Goal: Transaction & Acquisition: Purchase product/service

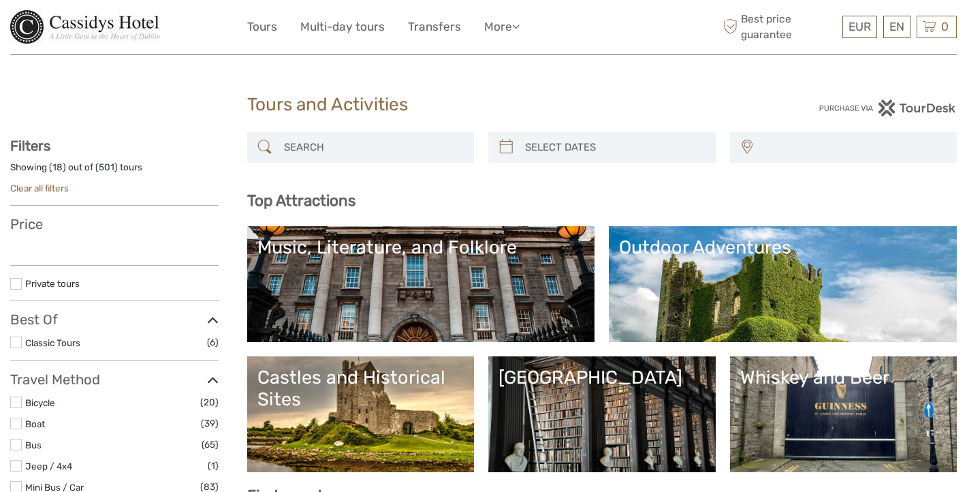
select select
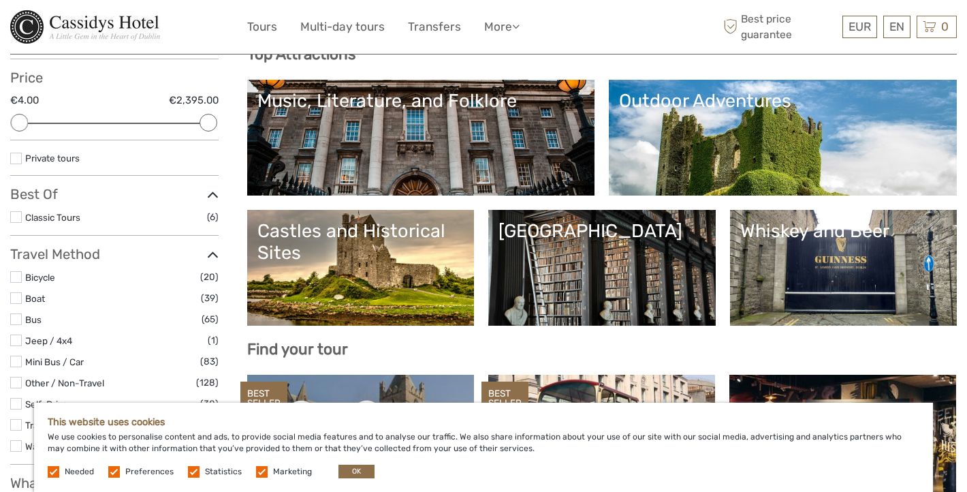
scroll to position [159, 0]
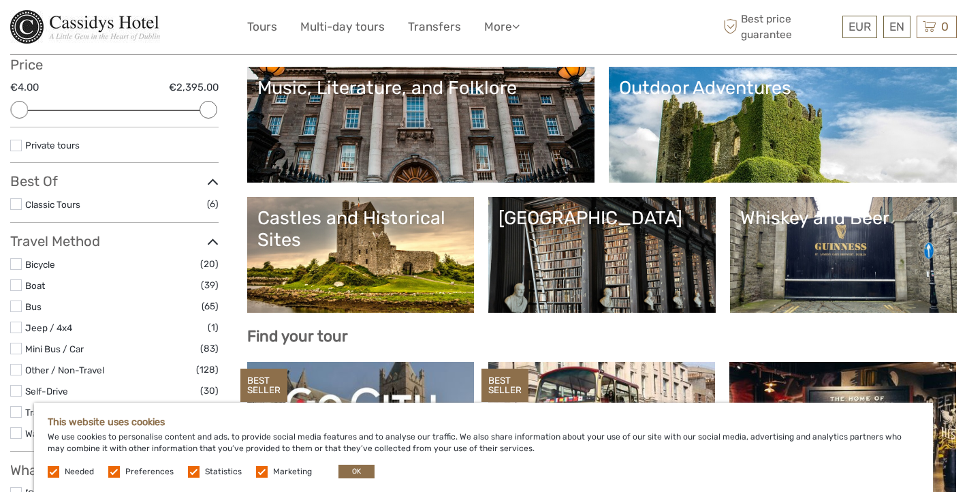
click at [822, 251] on link "Whiskey and Beer" at bounding box center [844, 254] width 207 height 95
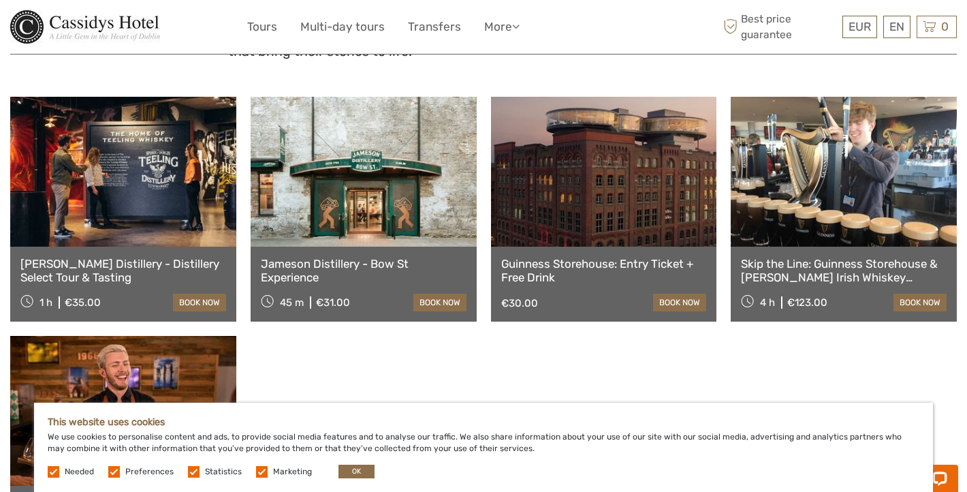
scroll to position [448, 0]
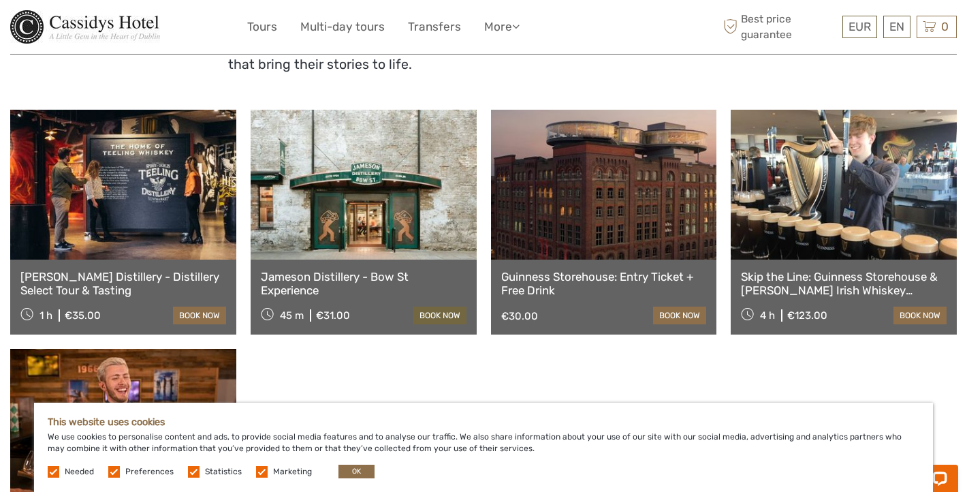
click at [447, 313] on link "book now" at bounding box center [440, 316] width 53 height 18
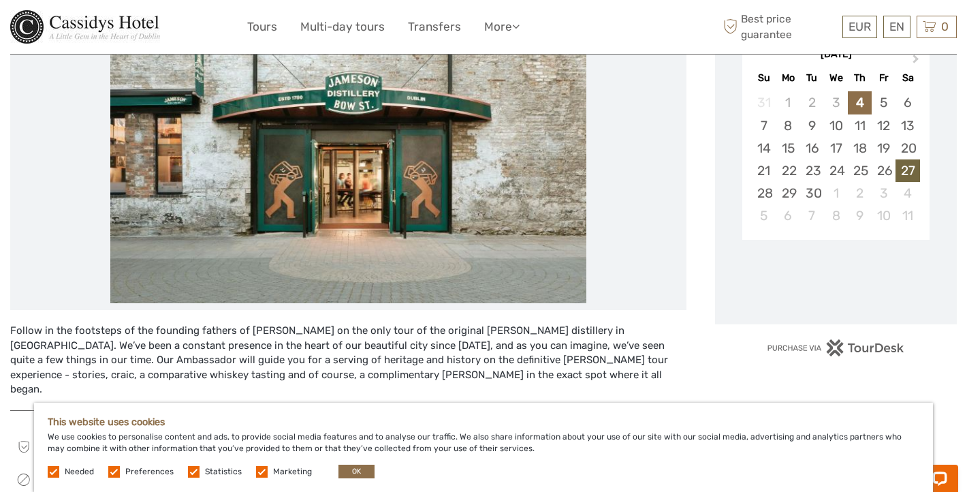
scroll to position [253, 0]
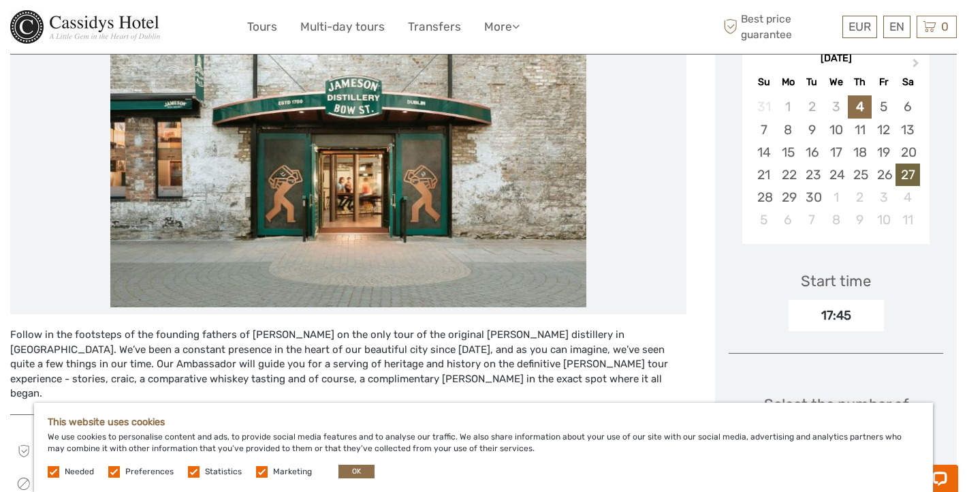
click at [912, 168] on div "27" at bounding box center [908, 175] width 24 height 22
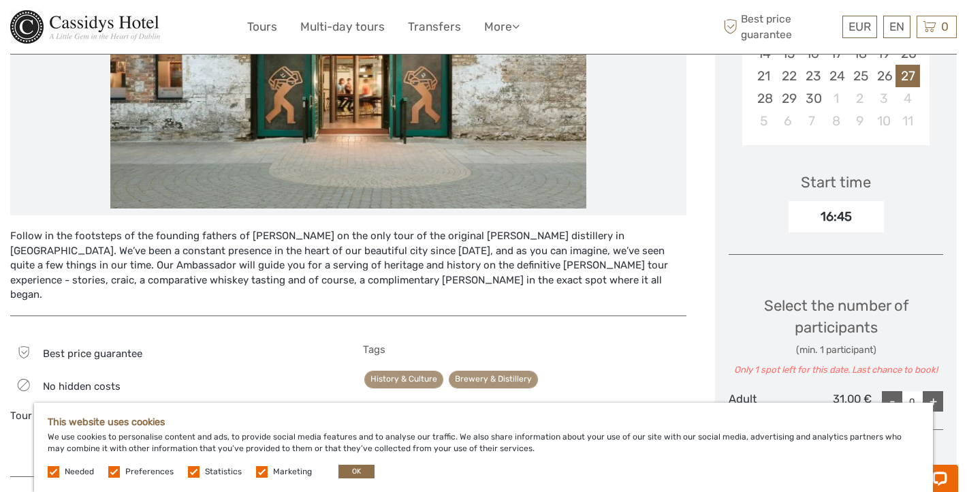
scroll to position [357, 0]
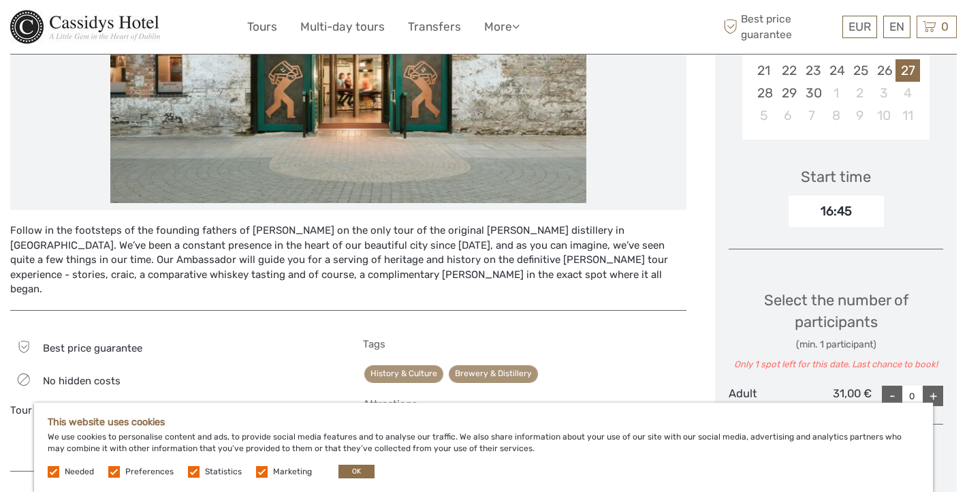
click at [939, 390] on div "+" at bounding box center [933, 396] width 20 height 20
type input "1"
click at [939, 390] on div "+" at bounding box center [933, 396] width 20 height 20
click at [694, 283] on div "Follow in the footsteps of the founding fathers of Jameson on the only tour of …" at bounding box center [362, 237] width 705 height 737
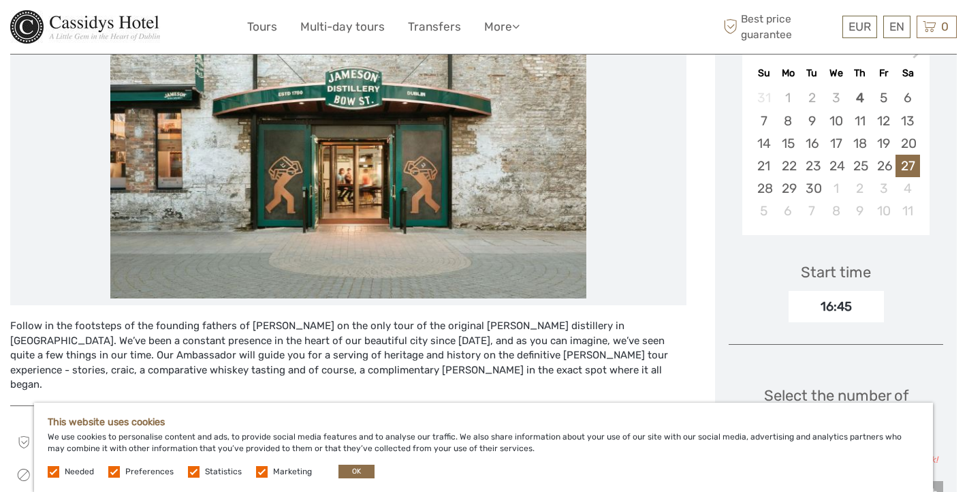
scroll to position [210, 0]
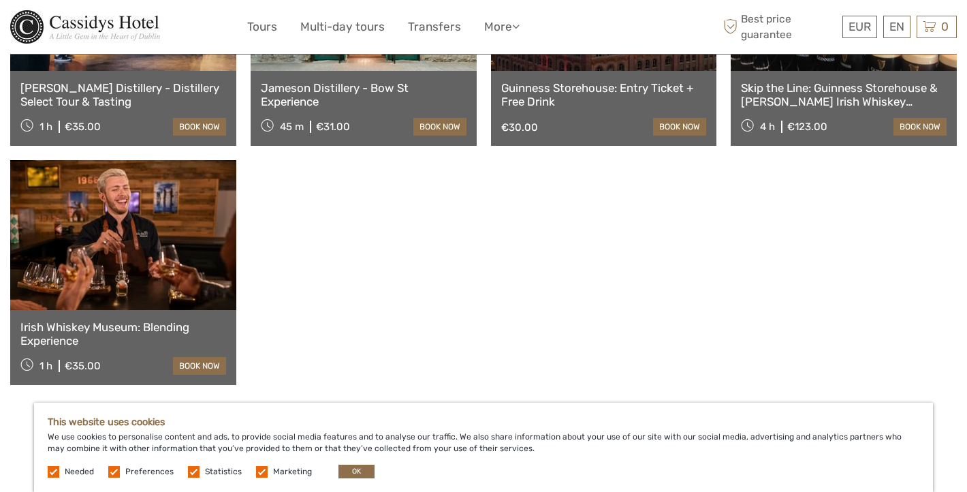
scroll to position [650, 0]
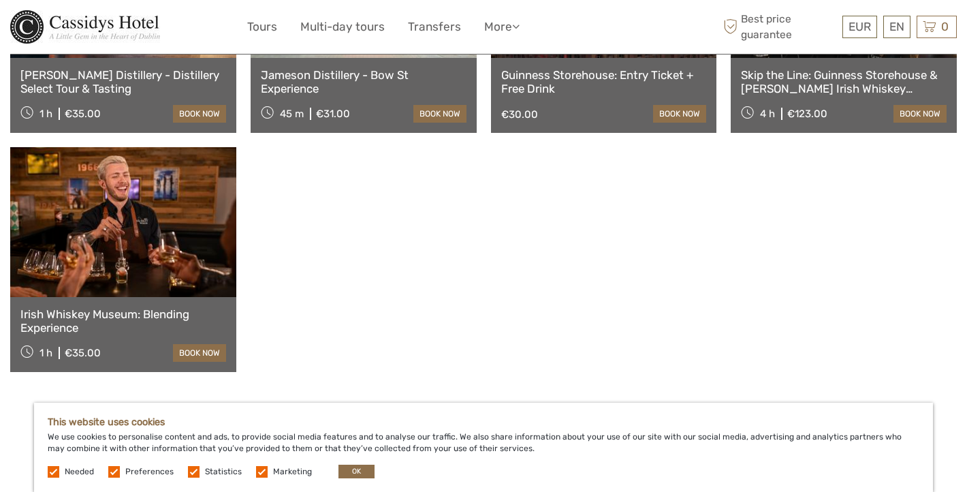
click at [140, 292] on link at bounding box center [123, 222] width 226 height 150
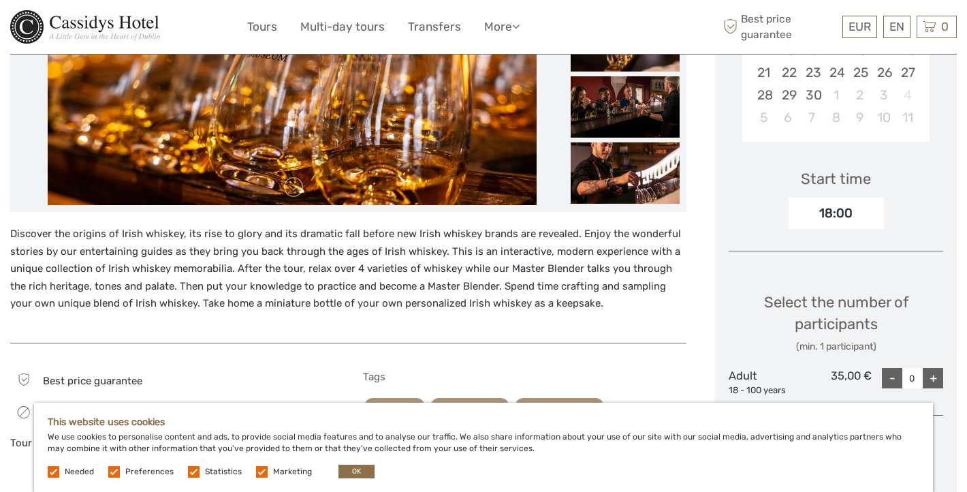
scroll to position [296, 0]
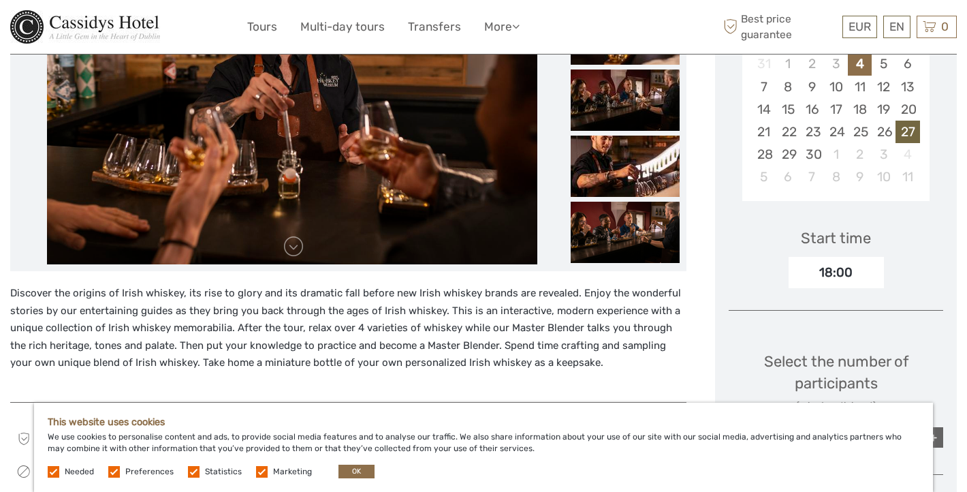
click at [911, 130] on div "27" at bounding box center [908, 132] width 24 height 22
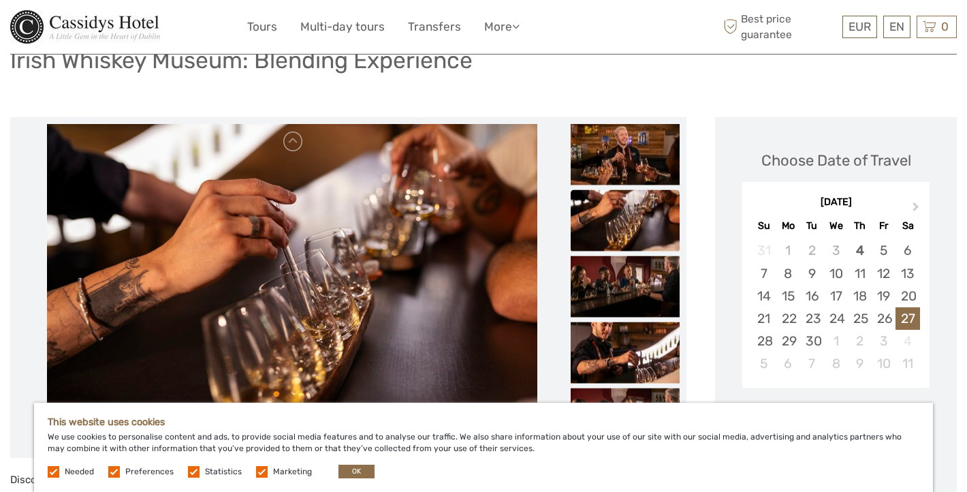
scroll to position [0, 0]
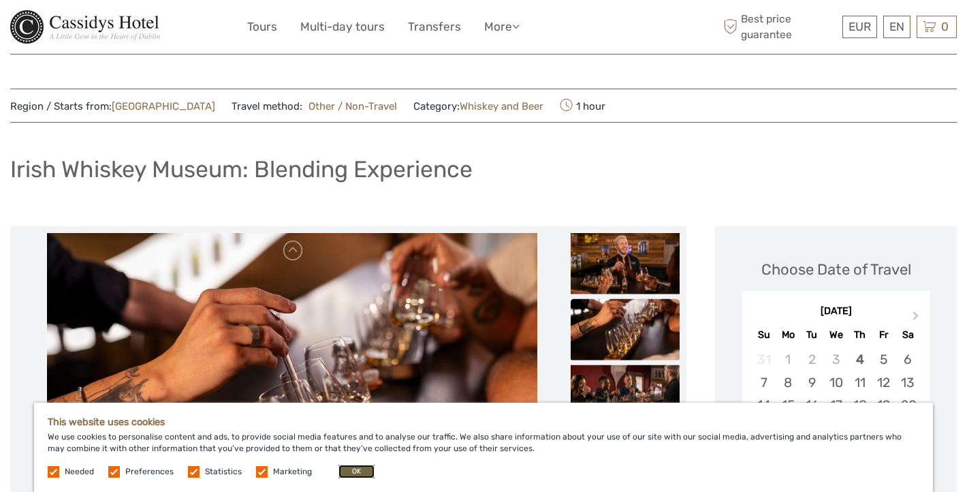
click at [354, 471] on button "OK" at bounding box center [357, 472] width 36 height 14
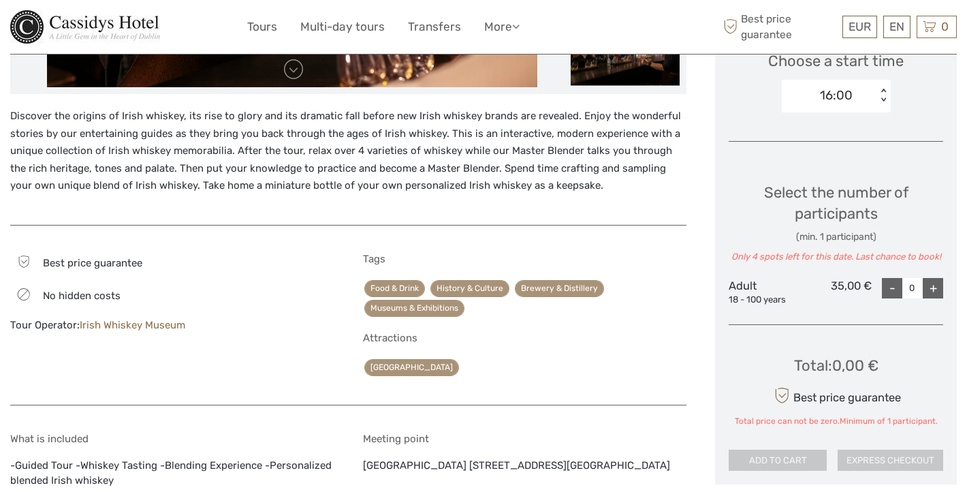
scroll to position [478, 0]
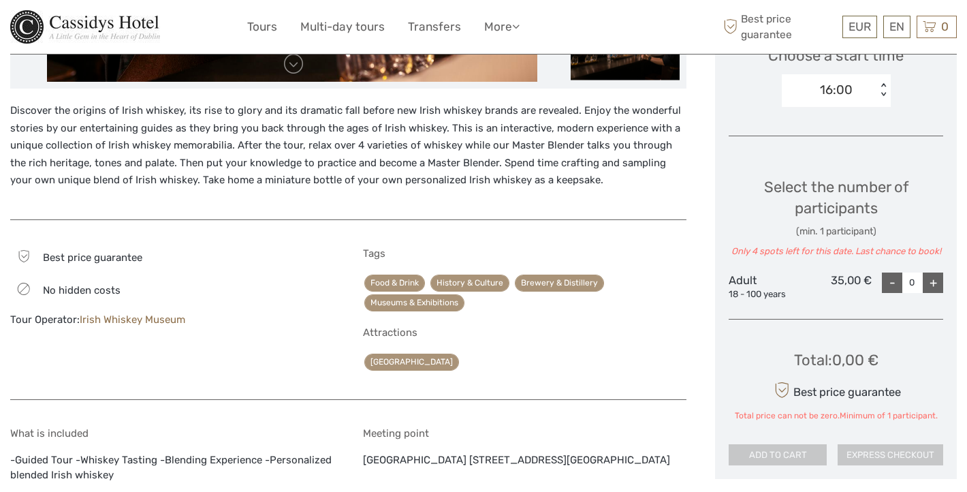
click at [933, 282] on div "+" at bounding box center [933, 283] width 20 height 20
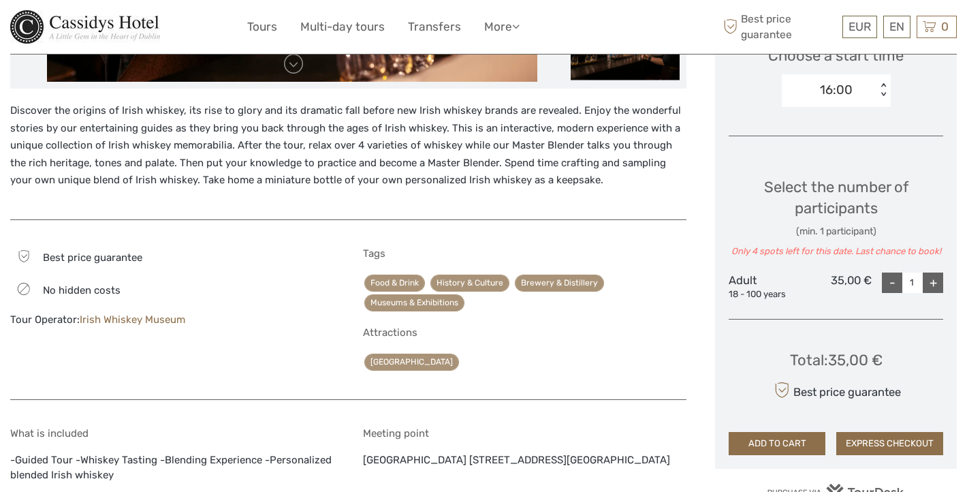
click at [933, 282] on div "+" at bounding box center [933, 283] width 20 height 20
click at [933, 281] on div "+" at bounding box center [933, 283] width 20 height 20
type input "4"
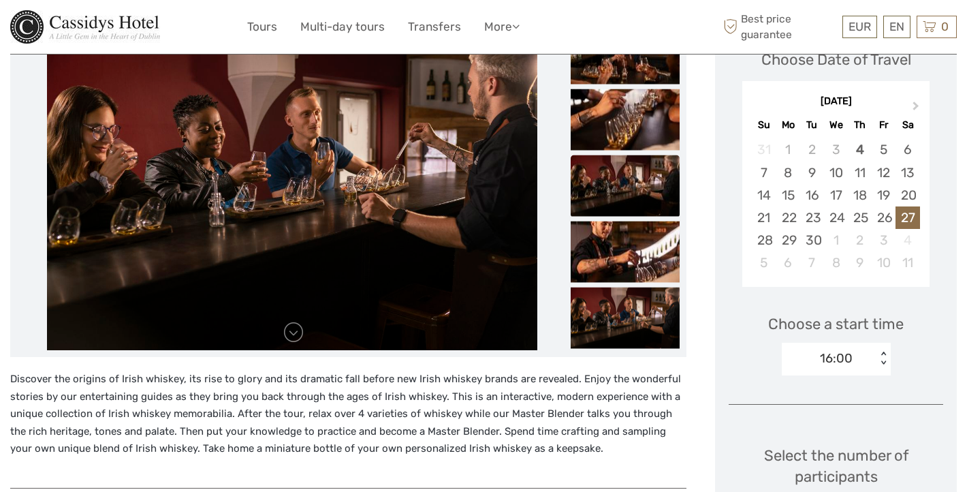
scroll to position [0, 0]
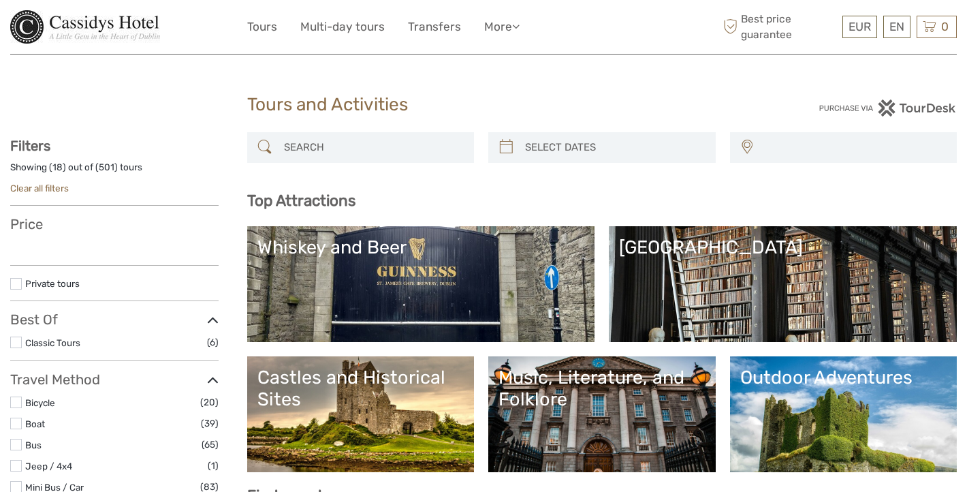
select select
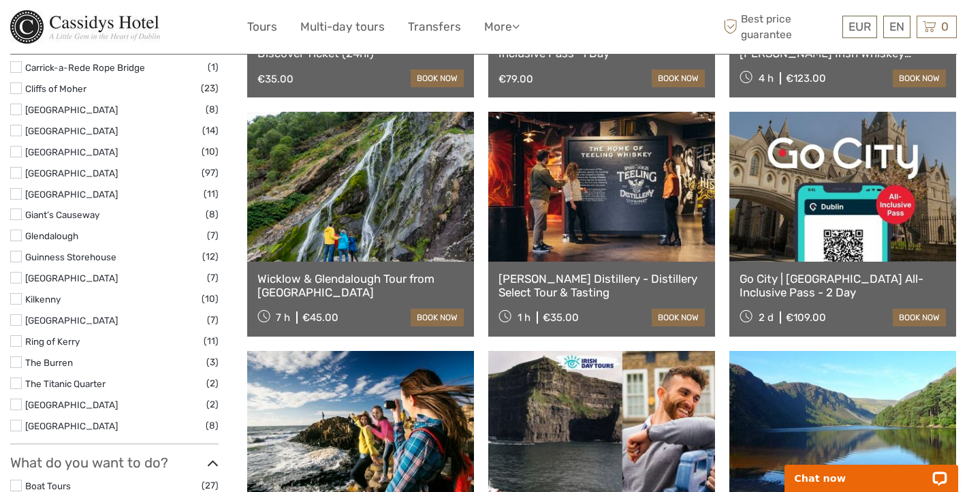
scroll to position [653, 0]
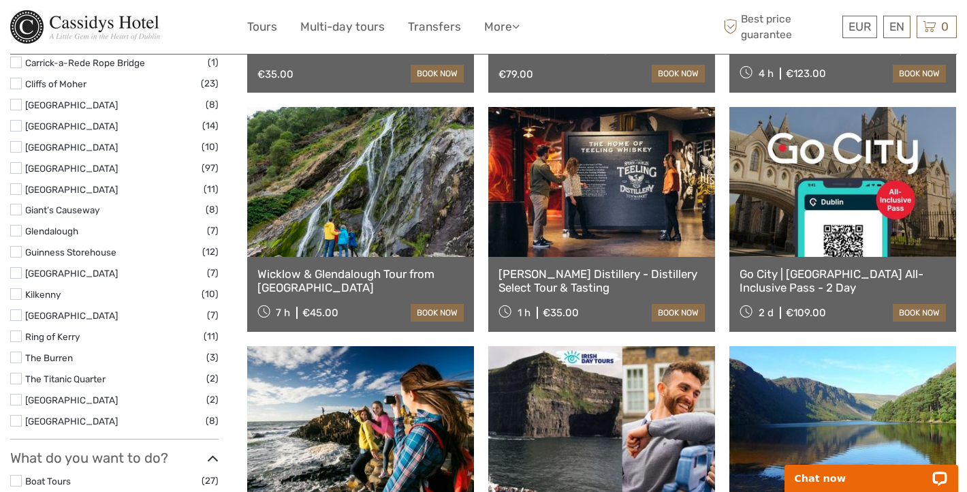
click at [615, 211] on link at bounding box center [602, 182] width 227 height 150
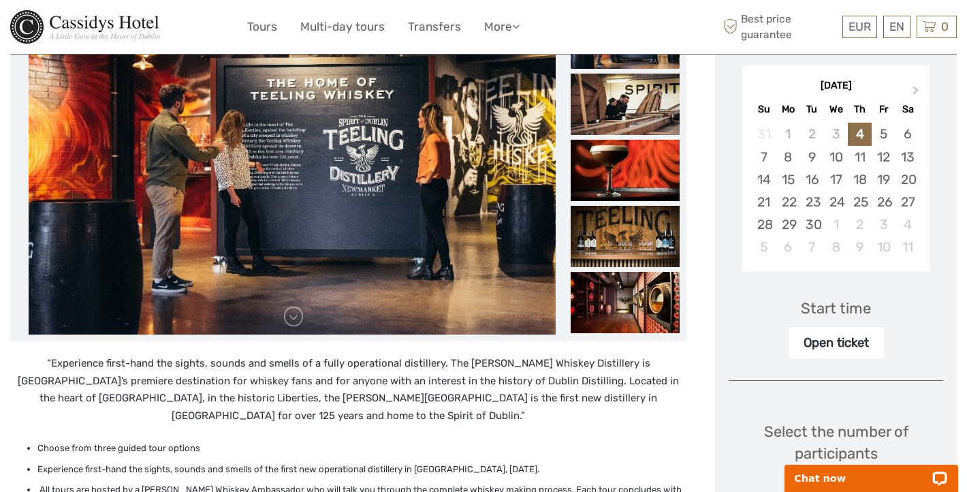
scroll to position [224, 0]
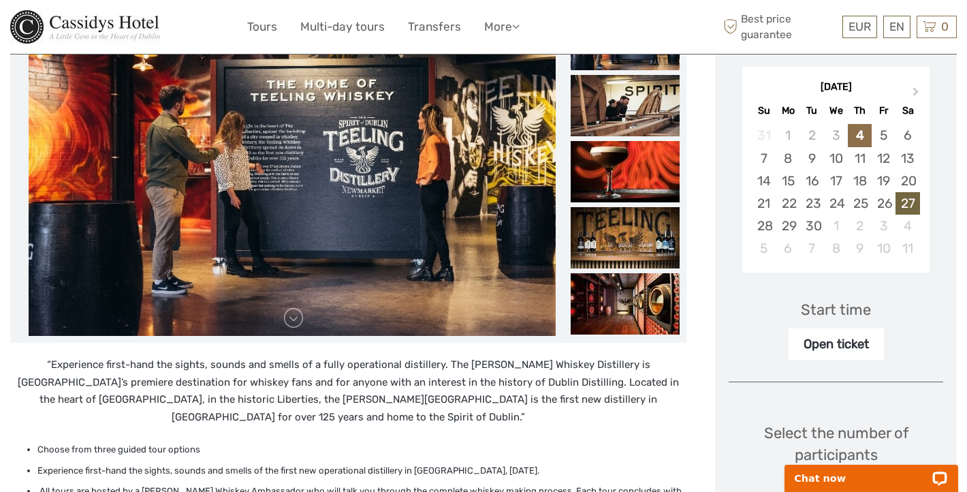
click at [912, 208] on div "27" at bounding box center [908, 203] width 24 height 22
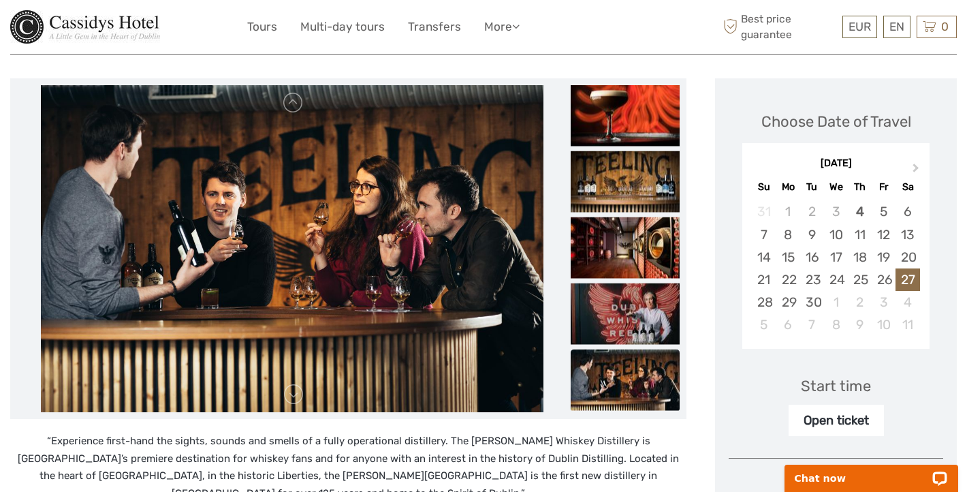
scroll to position [0, 0]
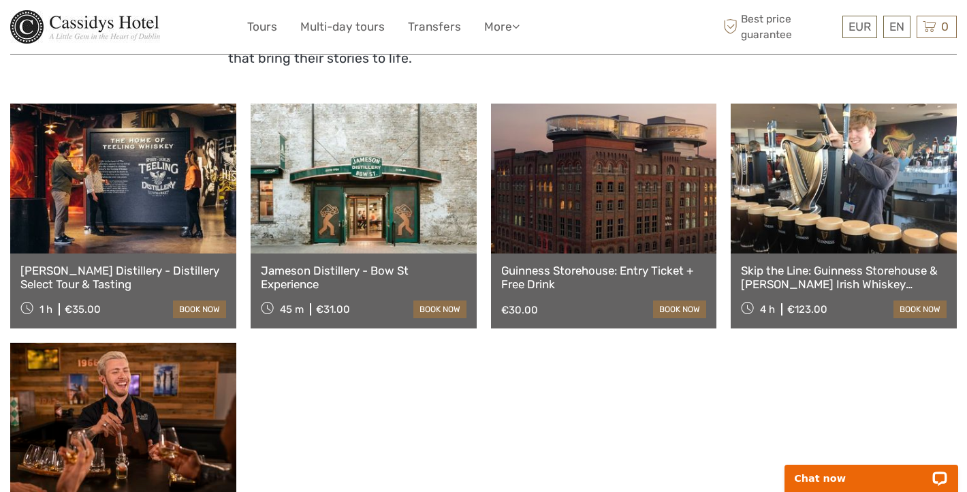
scroll to position [298, 0]
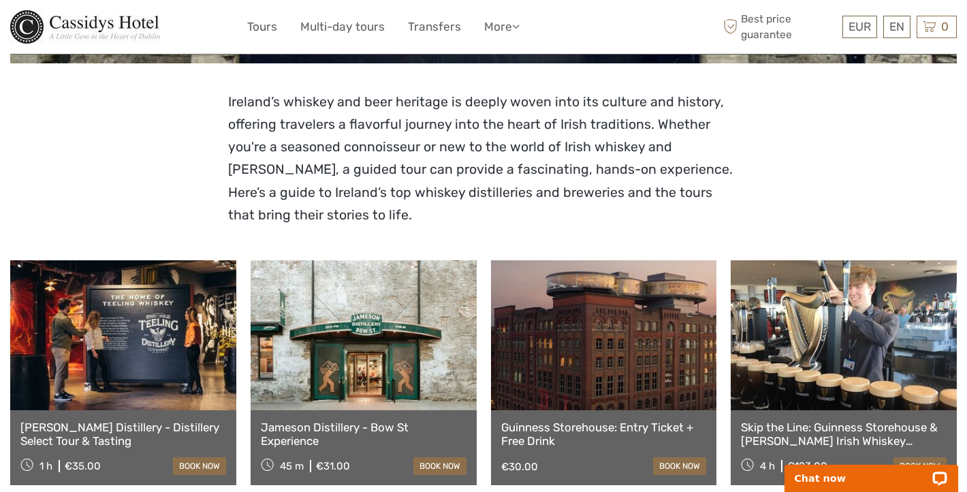
click at [653, 399] on link at bounding box center [604, 335] width 226 height 150
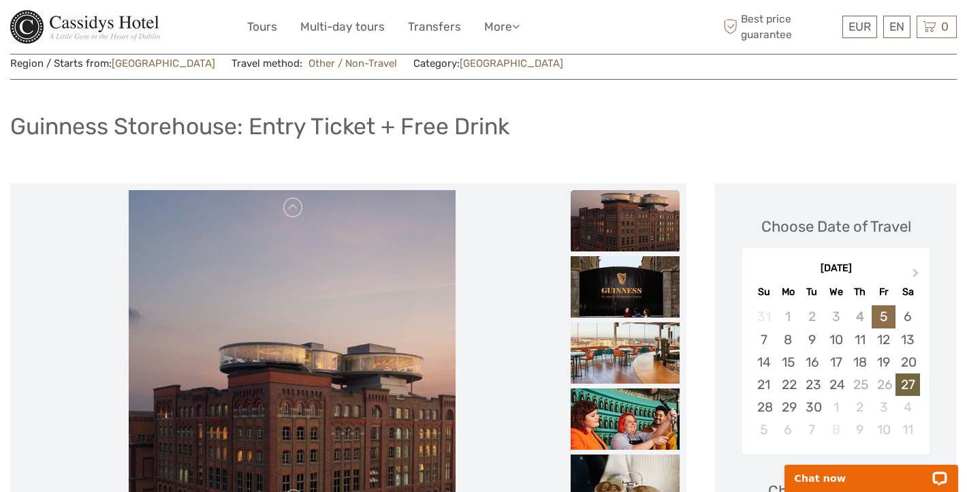
click at [908, 379] on div "27" at bounding box center [908, 384] width 24 height 22
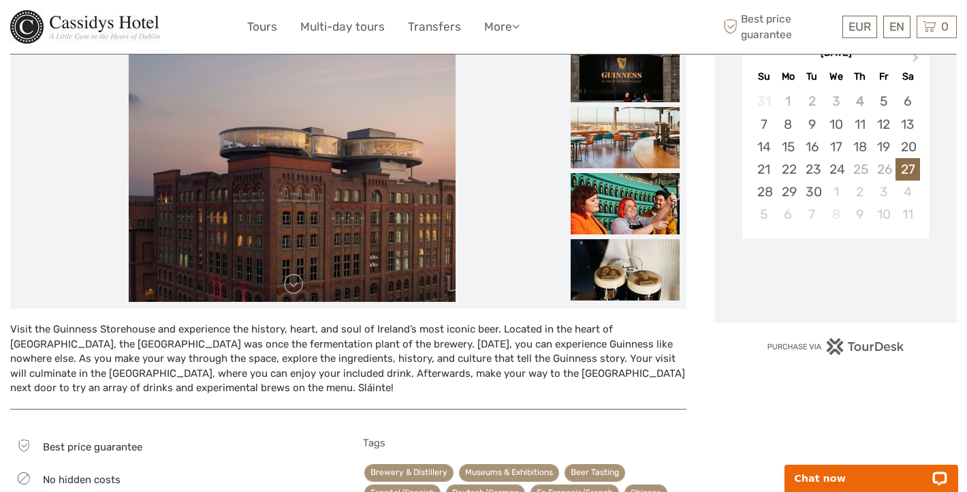
scroll to position [264, 0]
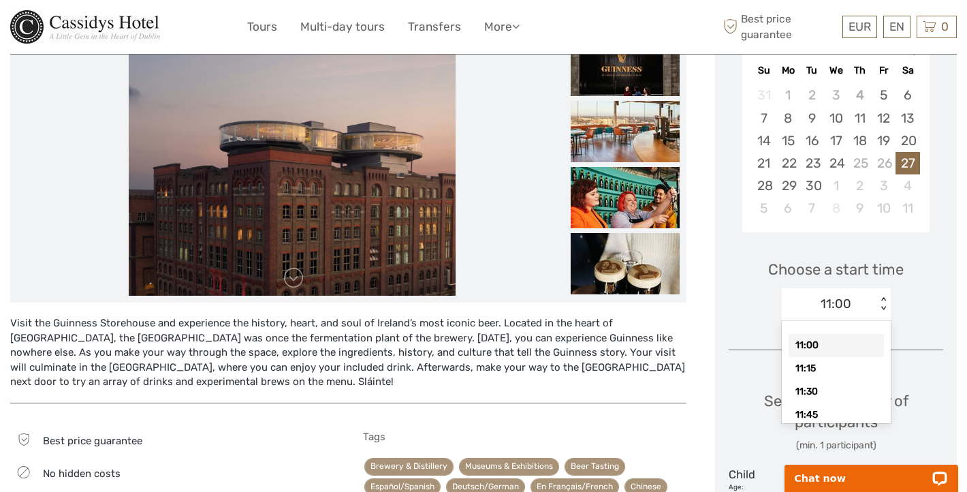
click at [884, 304] on div "< >" at bounding box center [884, 304] width 12 height 14
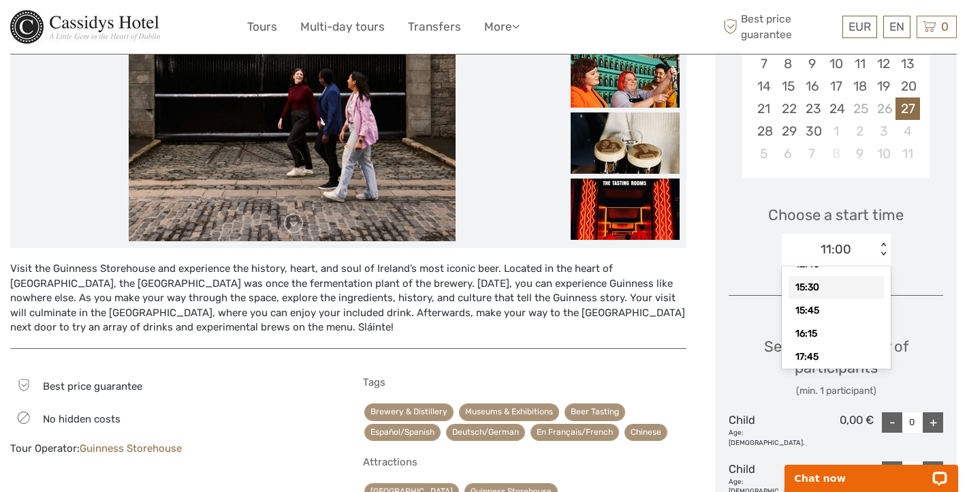
scroll to position [320, 0]
click at [835, 292] on div "15:30" at bounding box center [836, 286] width 95 height 23
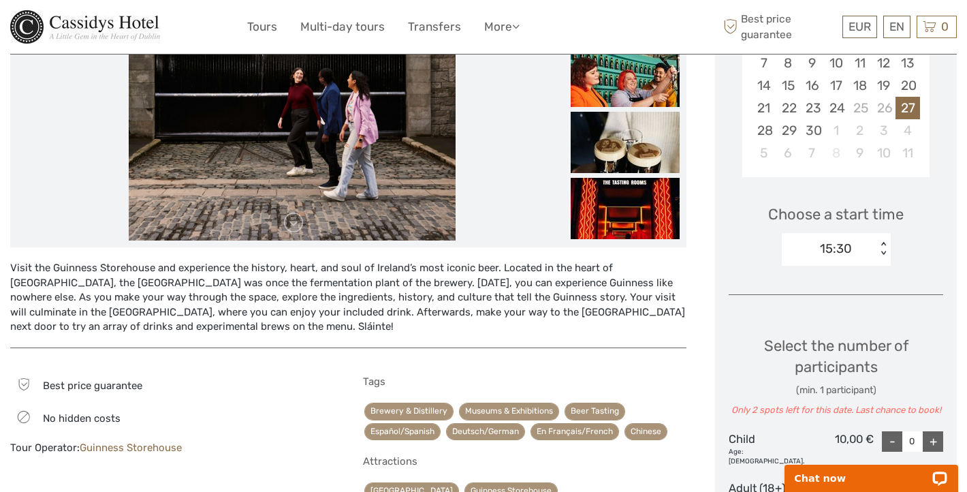
scroll to position [369, 0]
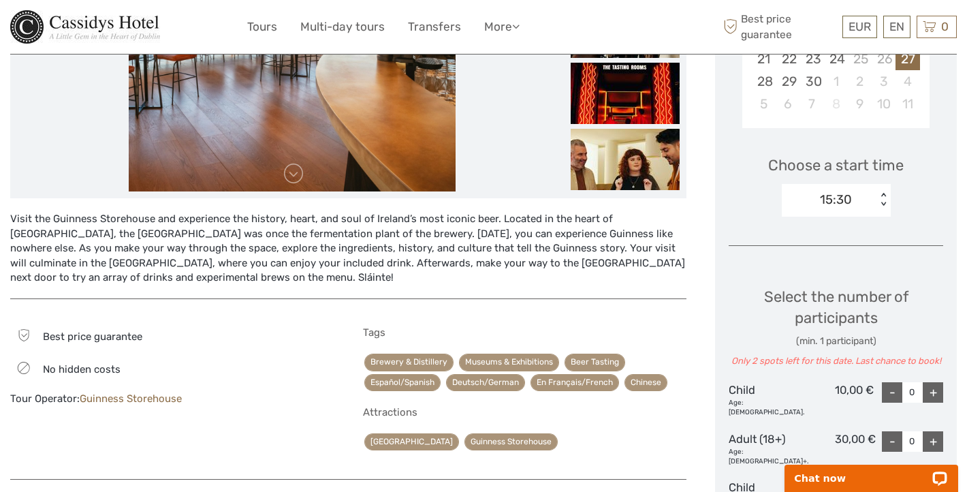
click at [883, 195] on div "< >" at bounding box center [884, 200] width 12 height 14
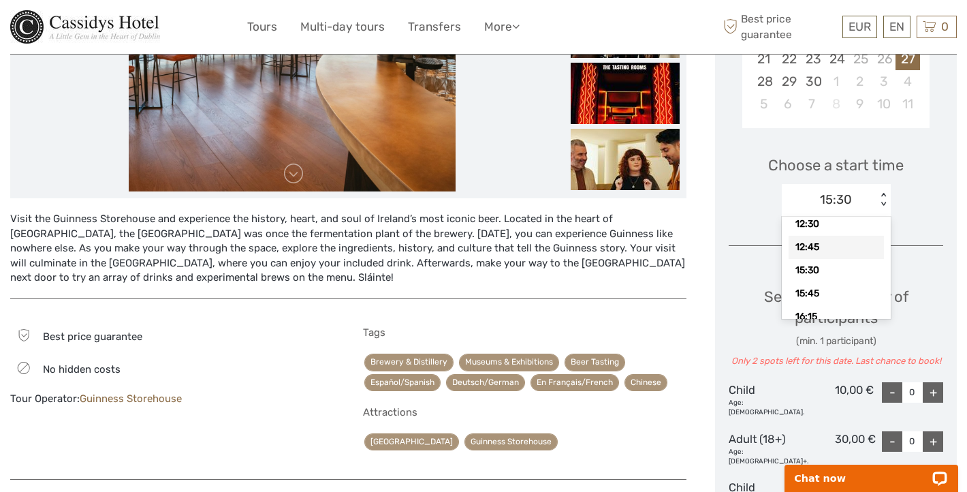
scroll to position [159, 0]
click at [846, 286] on div "15:45" at bounding box center [836, 290] width 95 height 23
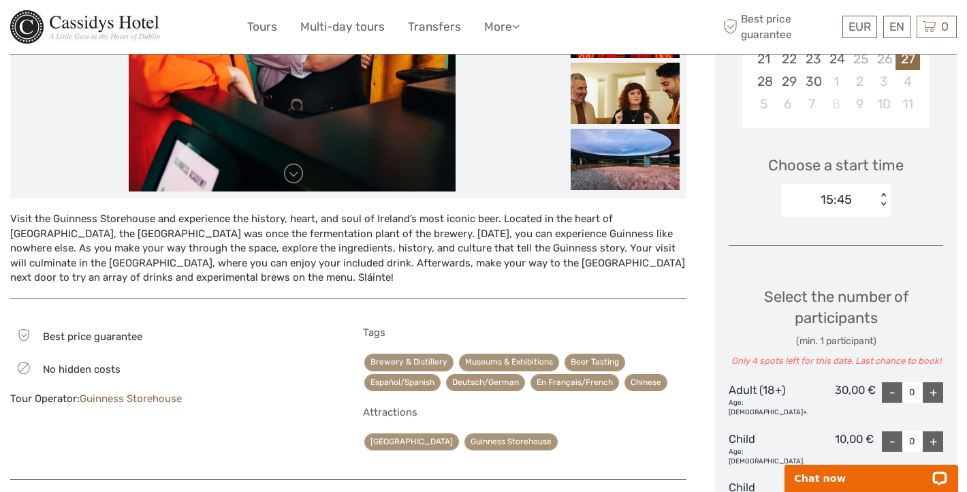
click at [940, 396] on div "+" at bounding box center [933, 392] width 20 height 20
click at [940, 395] on div "+" at bounding box center [933, 392] width 20 height 20
click at [675, 313] on div "Best price guarantee No hidden costs Tour Operator: Guinness Storehouse Tags Br…" at bounding box center [348, 396] width 677 height 166
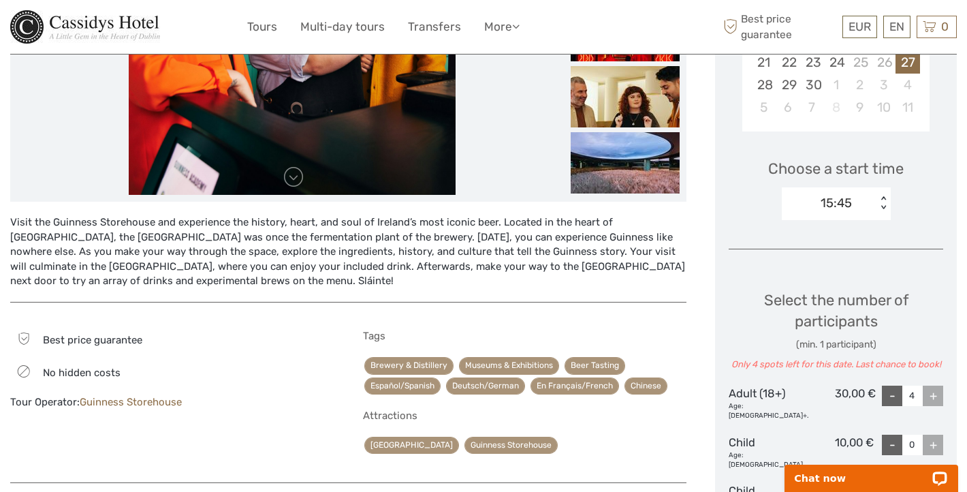
scroll to position [357, 0]
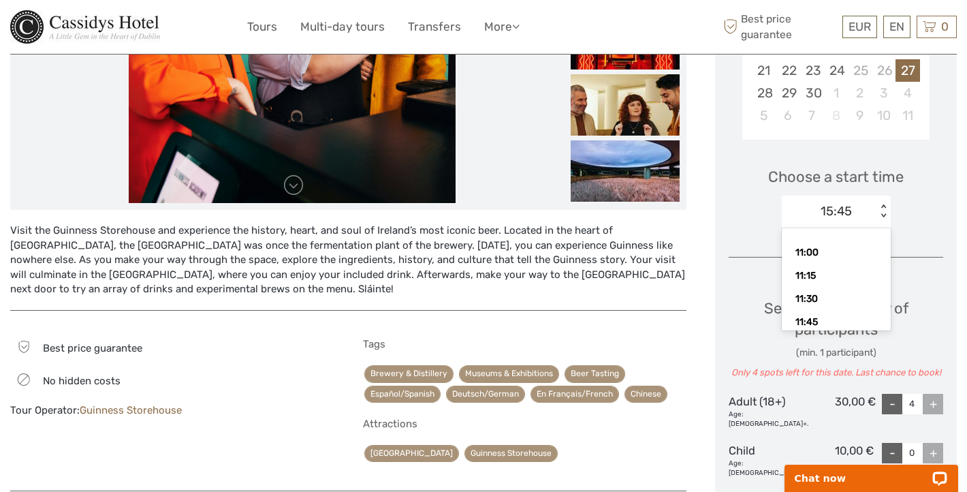
click at [888, 216] on div "< >" at bounding box center [884, 211] width 12 height 14
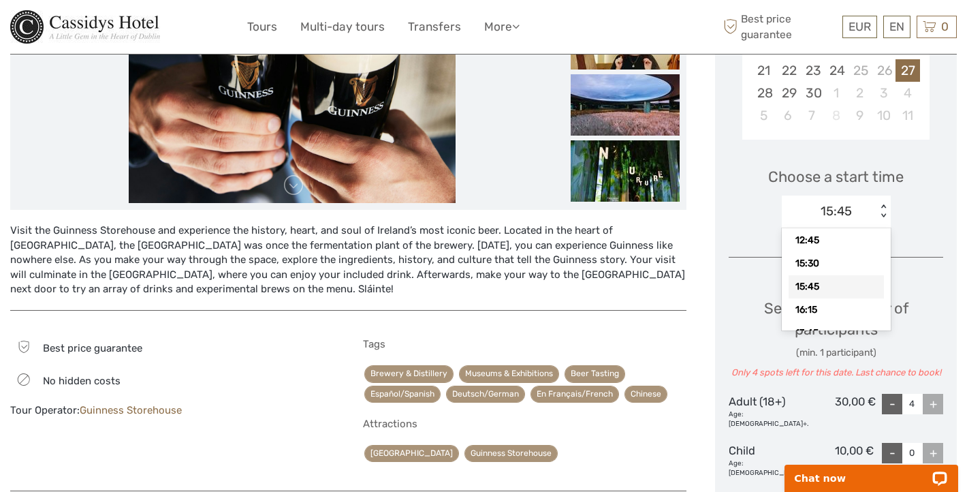
scroll to position [189, 0]
click at [810, 245] on div "15:30" at bounding box center [836, 249] width 95 height 23
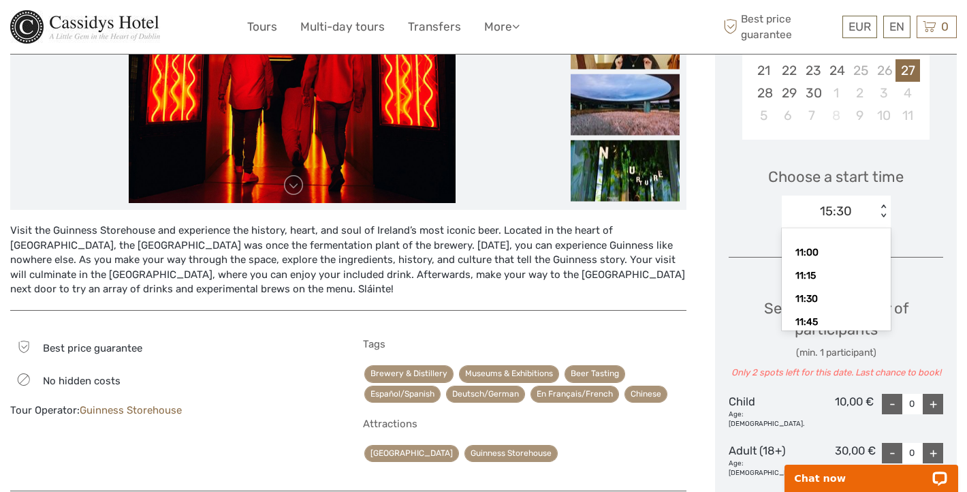
click at [884, 206] on div "< >" at bounding box center [884, 211] width 12 height 14
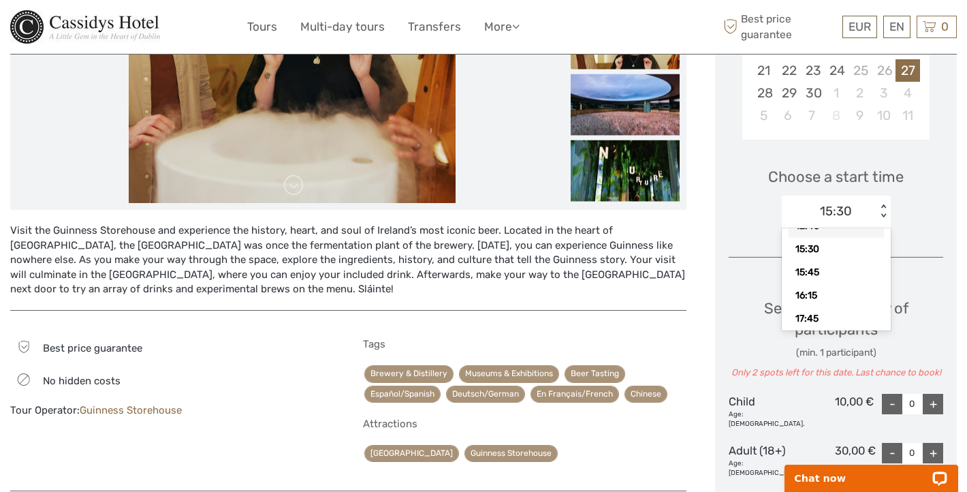
click at [820, 230] on div "12:45" at bounding box center [836, 226] width 95 height 23
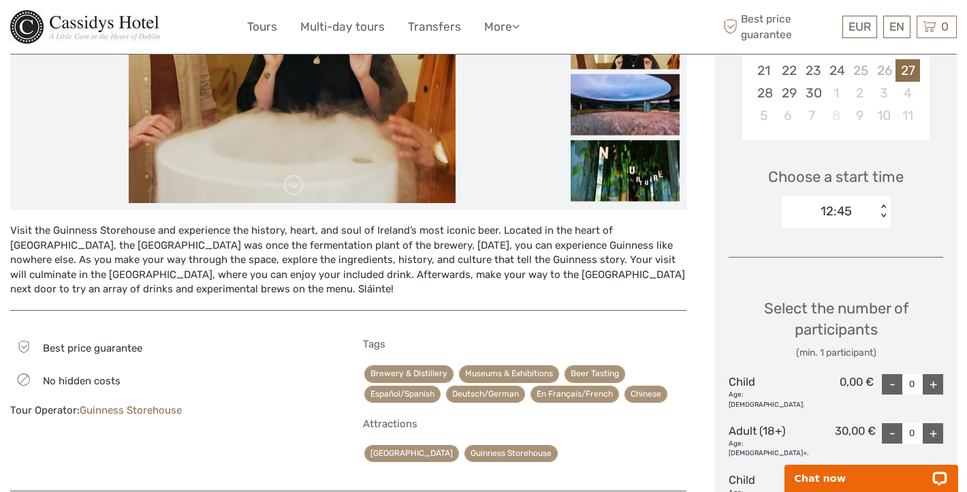
click at [882, 214] on div "< >" at bounding box center [884, 211] width 12 height 14
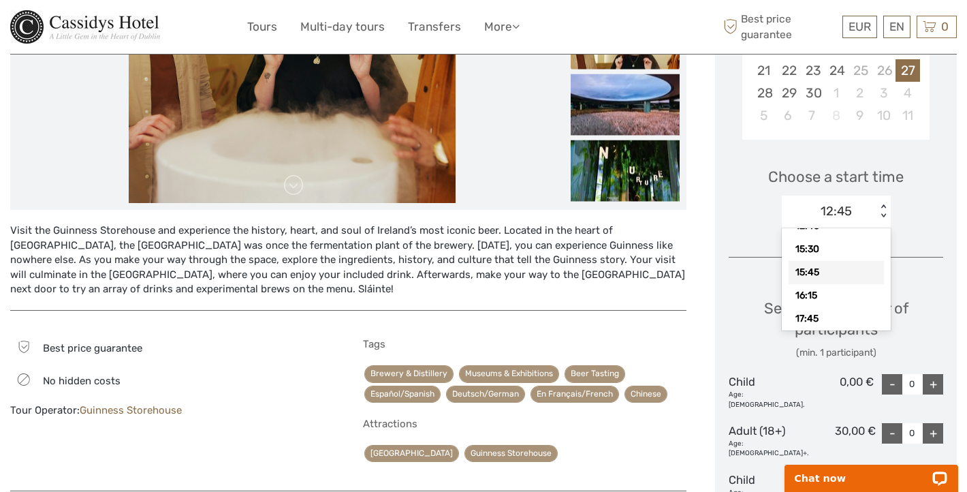
click at [823, 273] on div "15:45" at bounding box center [836, 272] width 95 height 23
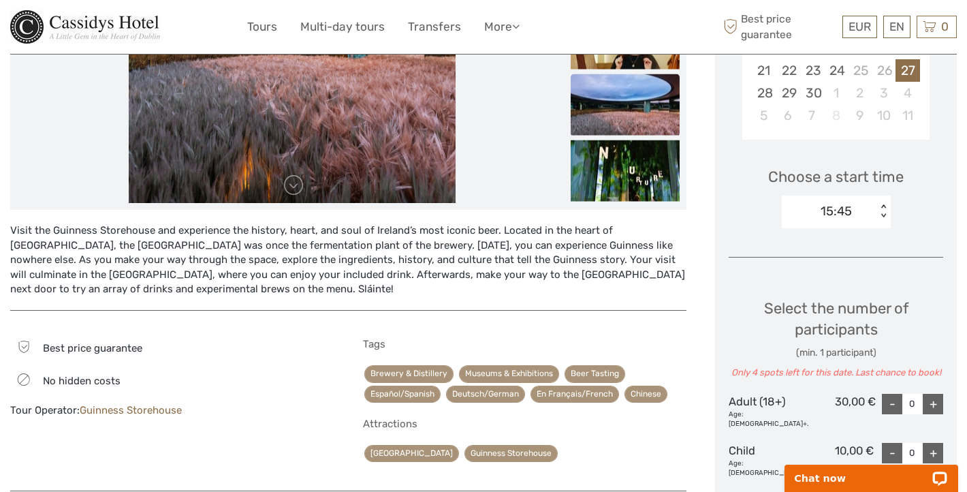
click at [935, 399] on div "+" at bounding box center [933, 404] width 20 height 20
click at [690, 339] on div "Best price guarantee No hidden costs Tour Operator: Guinness Storehouse Tags Br…" at bounding box center [362, 297] width 705 height 857
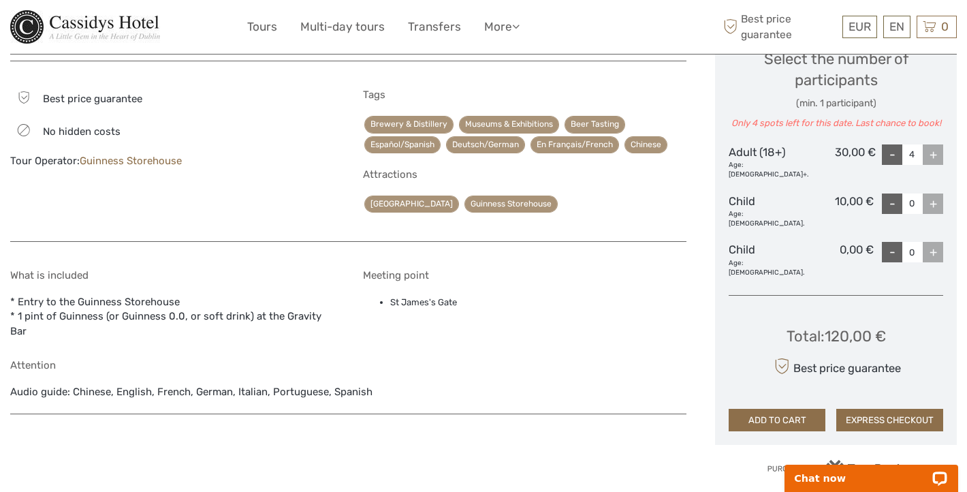
scroll to position [634, 0]
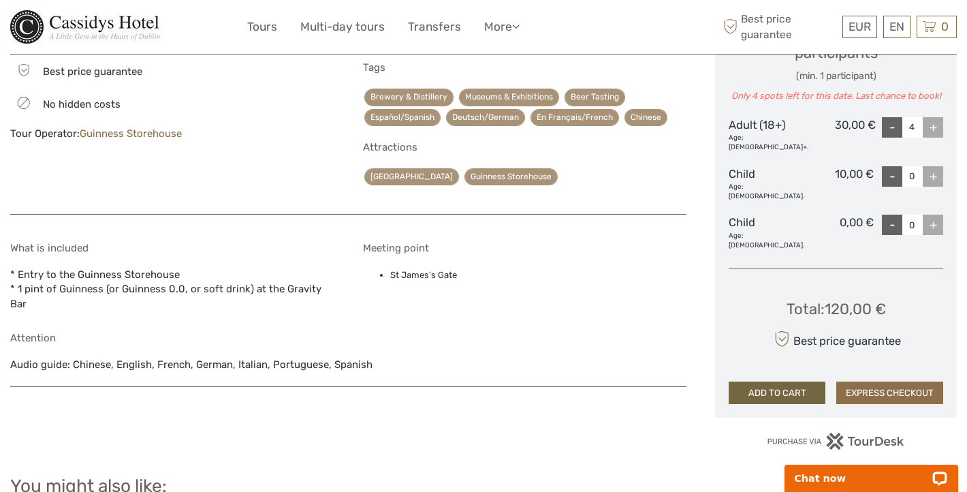
click at [792, 382] on button "ADD TO CART" at bounding box center [777, 393] width 97 height 23
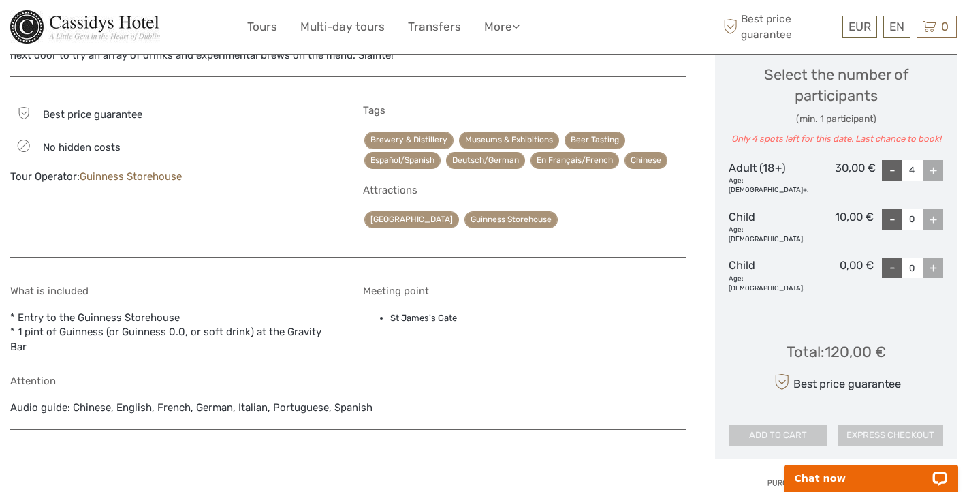
scroll to position [608, 0]
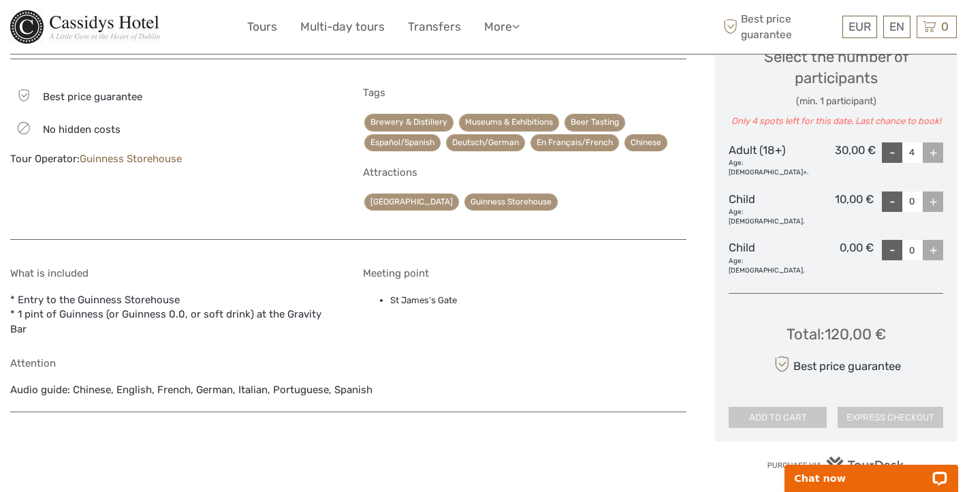
click at [888, 146] on div "-" at bounding box center [892, 152] width 20 height 20
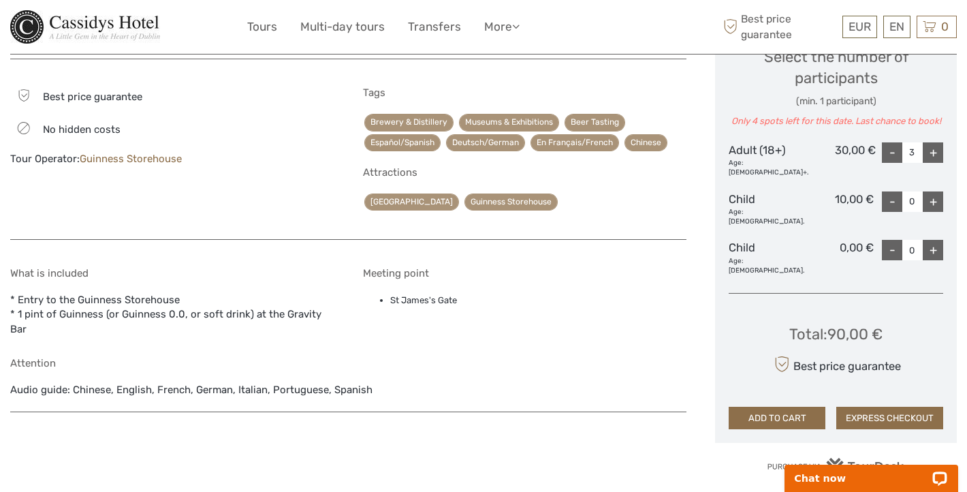
click at [935, 153] on div "+" at bounding box center [933, 152] width 20 height 20
click at [786, 407] on button "ADD TO CART" at bounding box center [777, 418] width 97 height 23
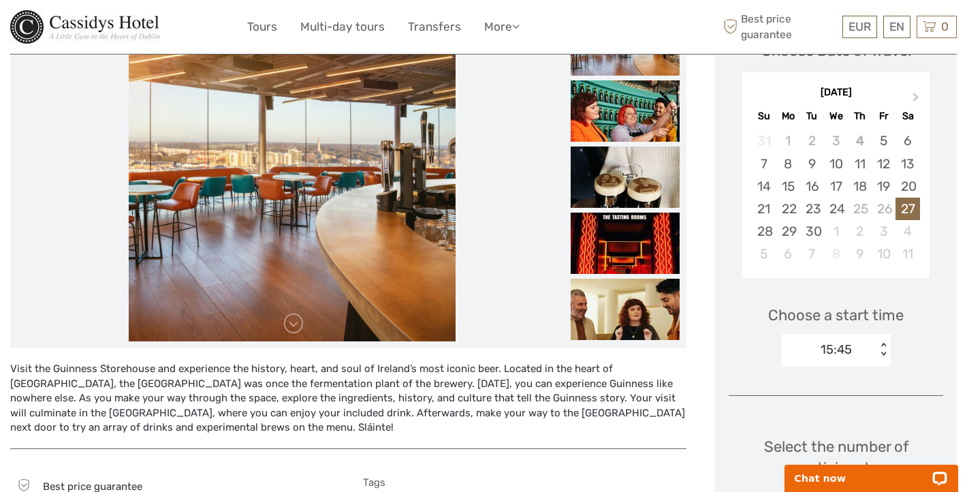
scroll to position [232, 0]
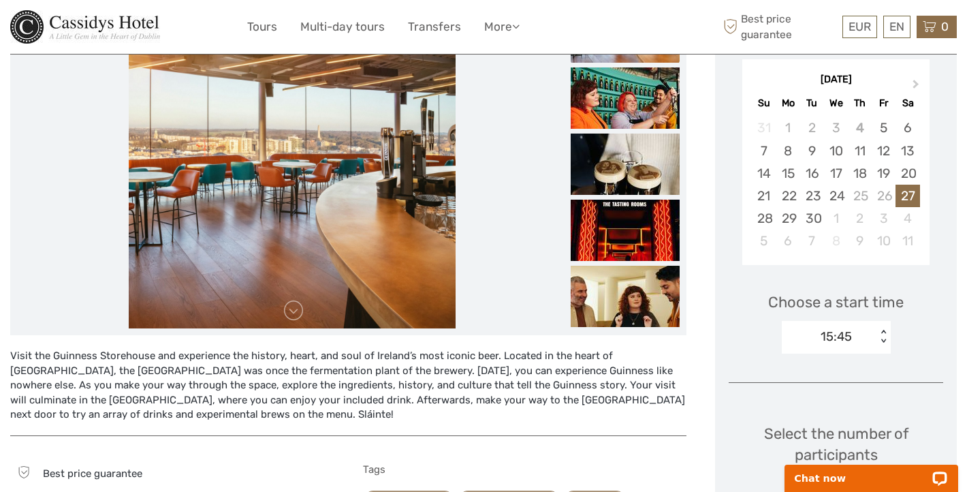
click at [937, 33] on div "0 Items Total €0.00 Checkout The shopping cart is empty." at bounding box center [937, 27] width 40 height 22
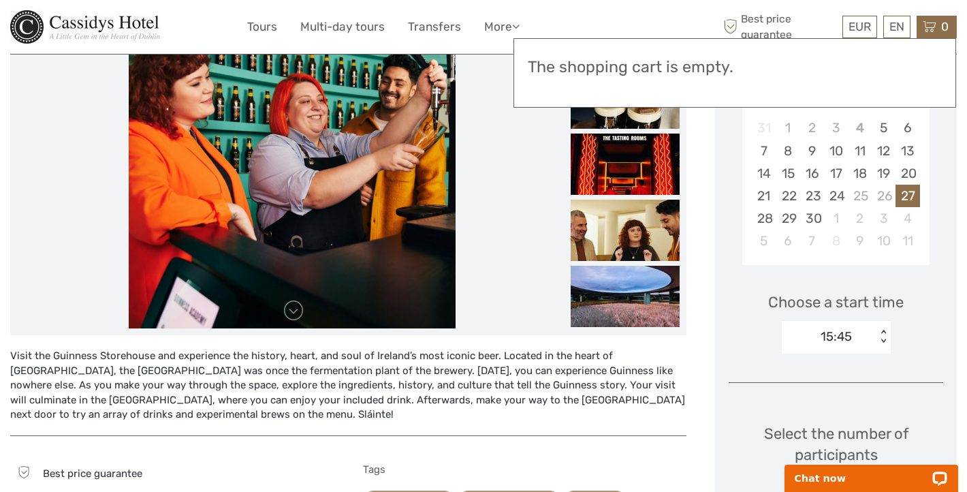
click at [951, 166] on div "Choose Date of Travel Next Month September 2025 Su Mo Tu We Th Fr Sa 31 1 2 3 4…" at bounding box center [836, 407] width 242 height 824
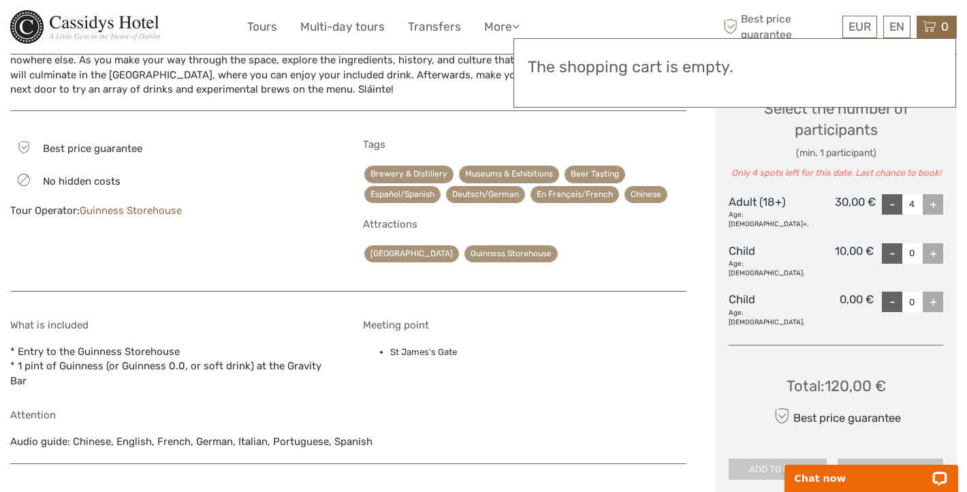
scroll to position [556, 0]
click at [881, 203] on div "- 4 +" at bounding box center [909, 212] width 67 height 35
click at [887, 204] on div "-" at bounding box center [892, 205] width 20 height 20
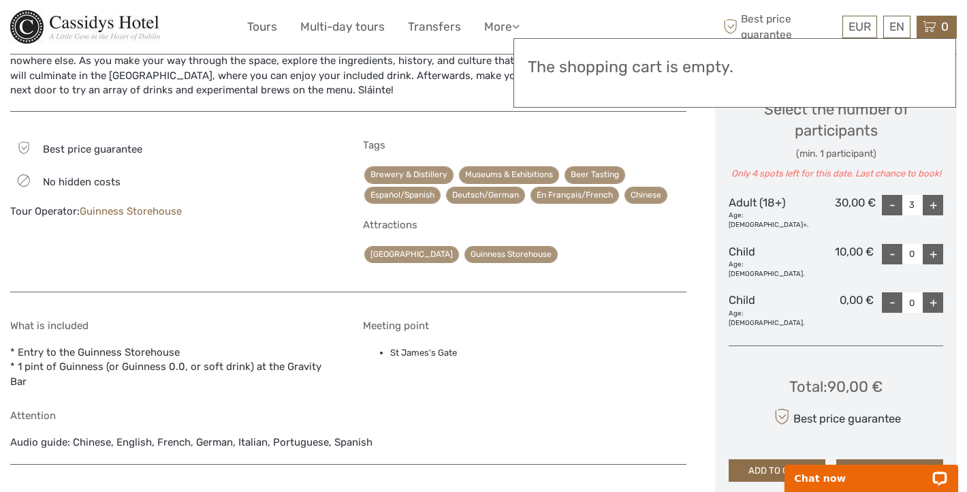
click at [887, 204] on div "-" at bounding box center [892, 205] width 20 height 20
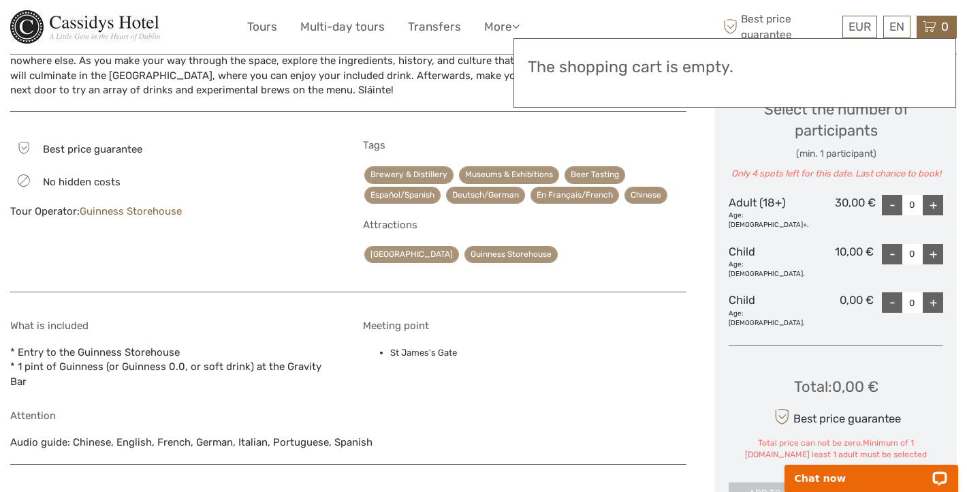
click at [937, 200] on div "+" at bounding box center [933, 205] width 20 height 20
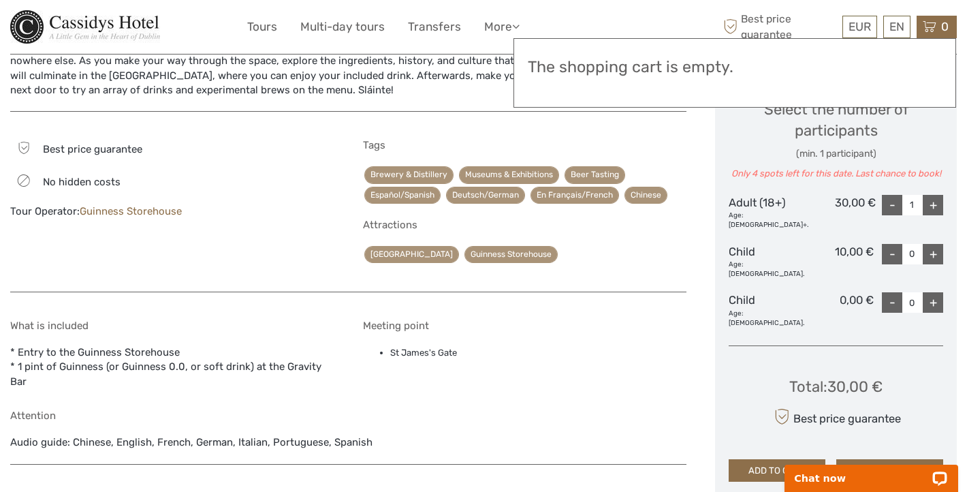
click at [937, 200] on div "+" at bounding box center [933, 205] width 20 height 20
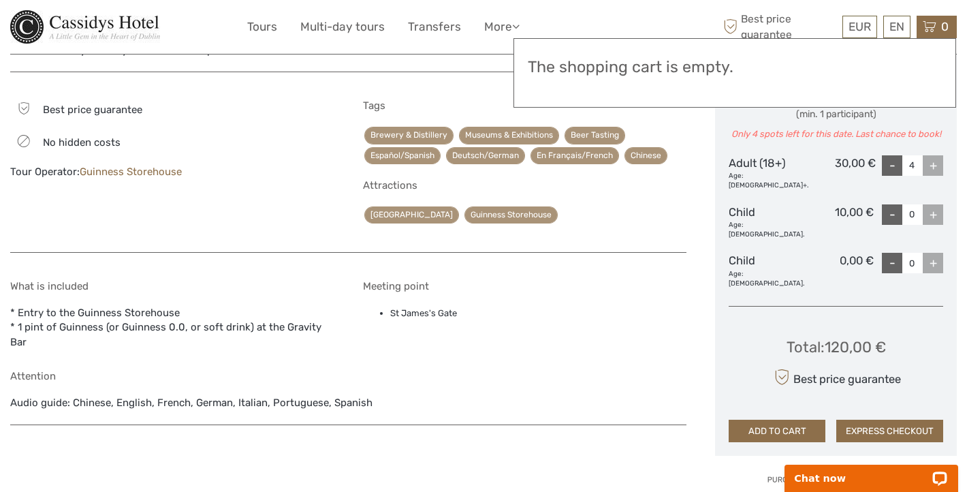
scroll to position [616, 0]
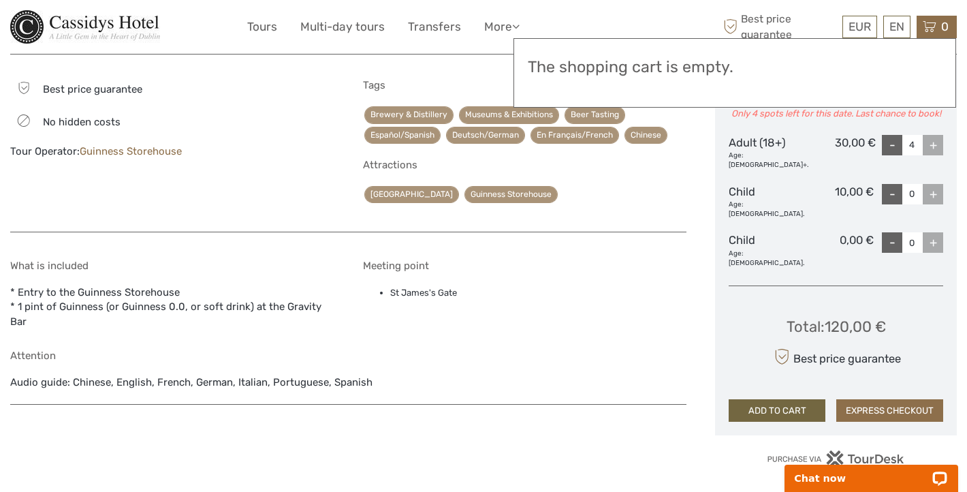
click at [786, 399] on button "ADD TO CART" at bounding box center [777, 410] width 97 height 23
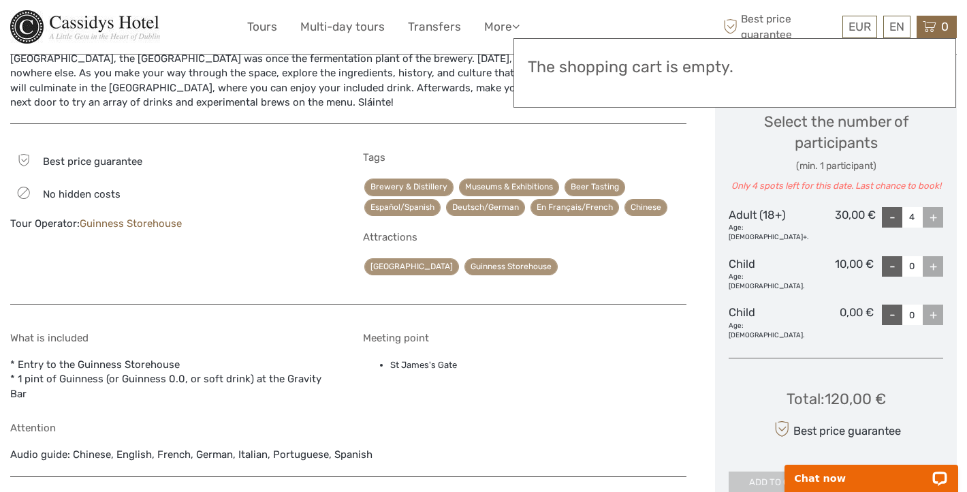
scroll to position [534, 0]
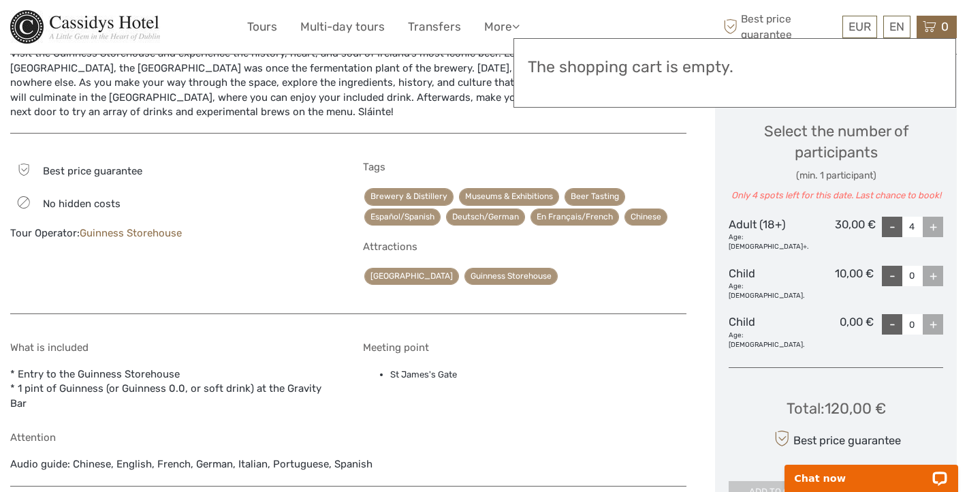
click at [891, 221] on div "-" at bounding box center [892, 227] width 20 height 20
click at [931, 223] on div "+" at bounding box center [933, 227] width 20 height 20
type input "4"
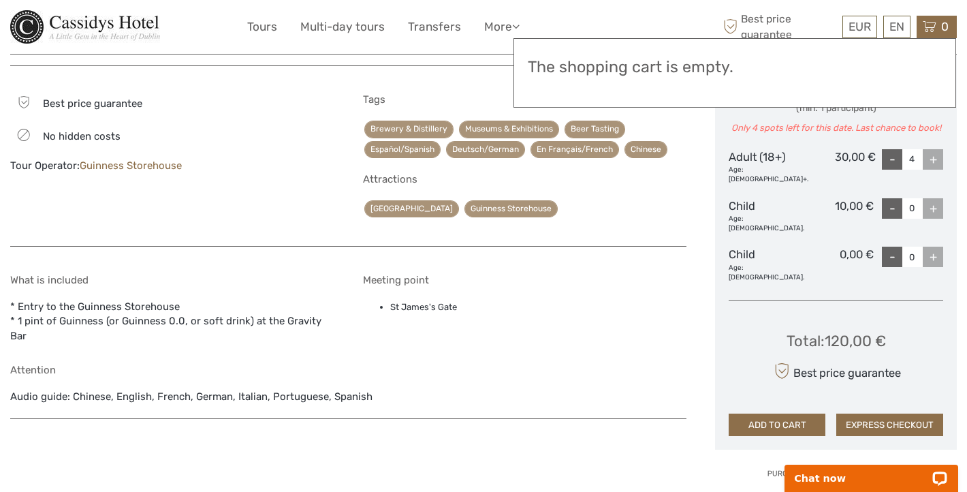
scroll to position [608, 0]
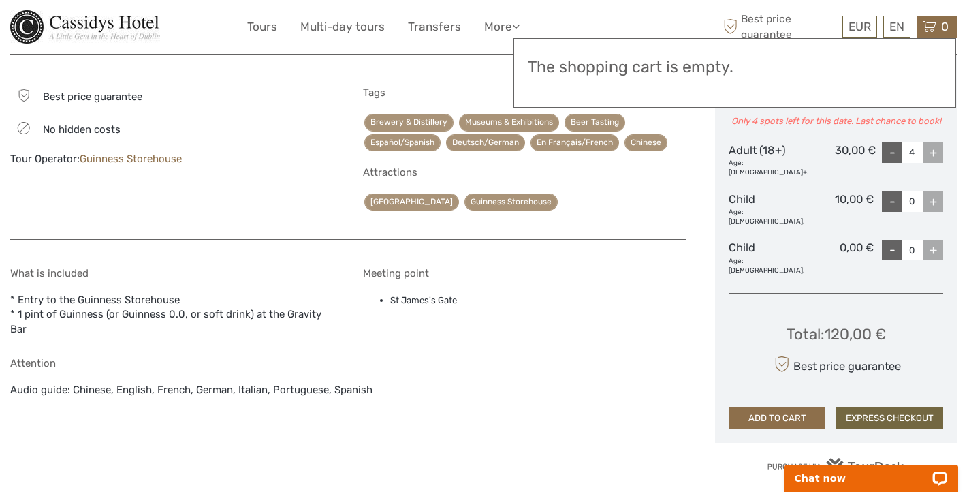
click at [916, 407] on button "EXPRESS CHECKOUT" at bounding box center [890, 418] width 107 height 23
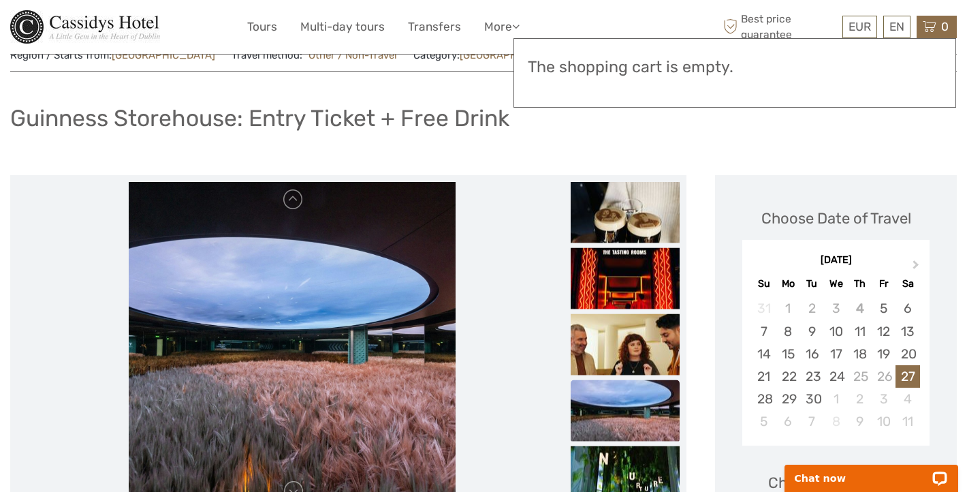
scroll to position [55, 0]
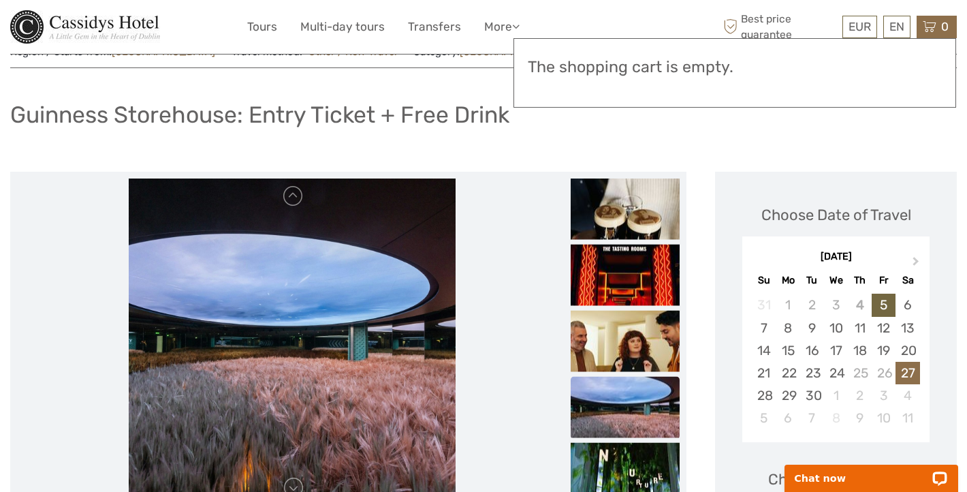
click at [879, 298] on div "5" at bounding box center [884, 305] width 24 height 22
click at [917, 372] on div "27" at bounding box center [908, 373] width 24 height 22
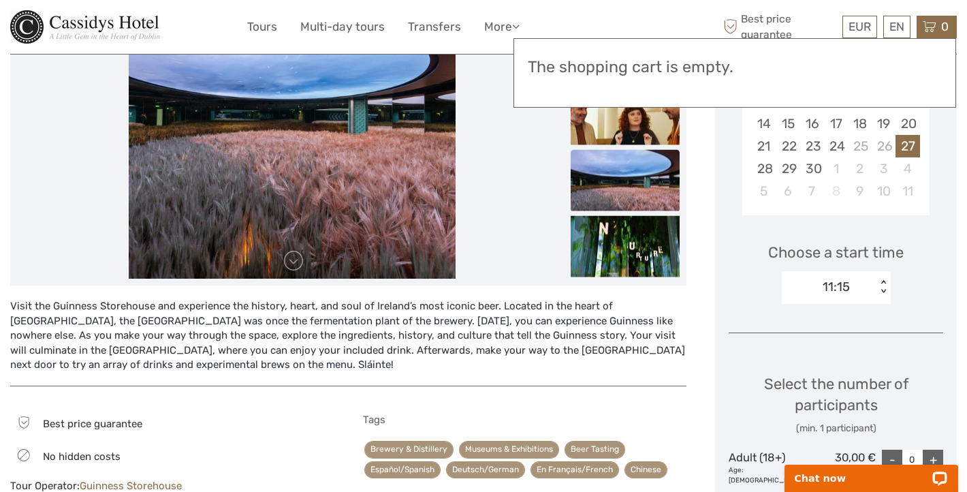
scroll to position [283, 0]
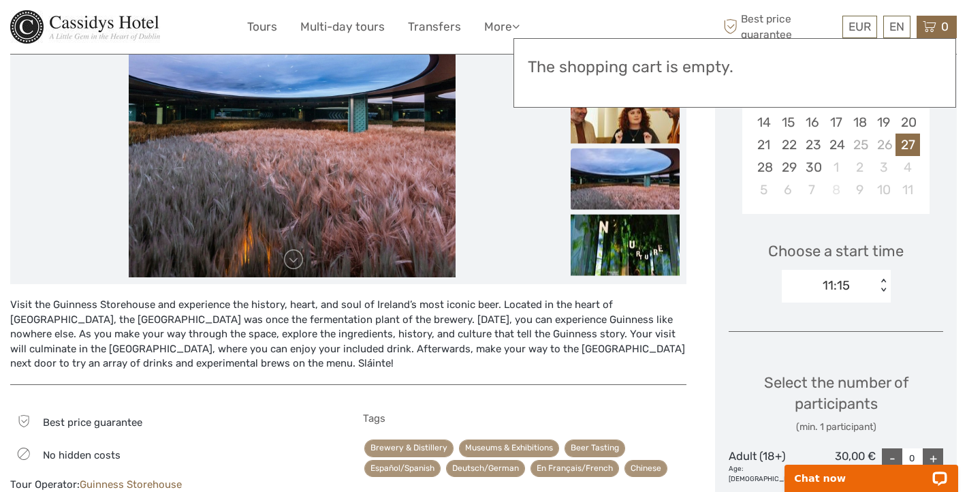
click at [884, 291] on div "< >" at bounding box center [884, 286] width 12 height 14
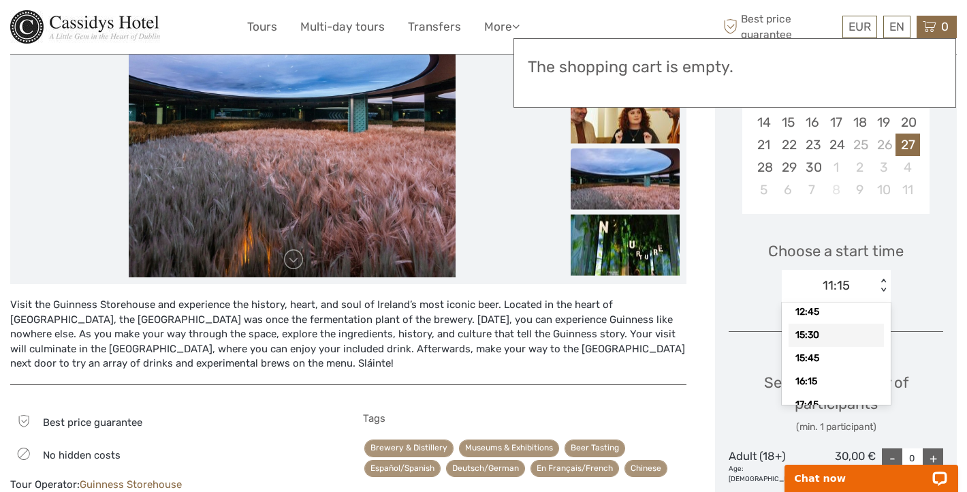
scroll to position [166, 0]
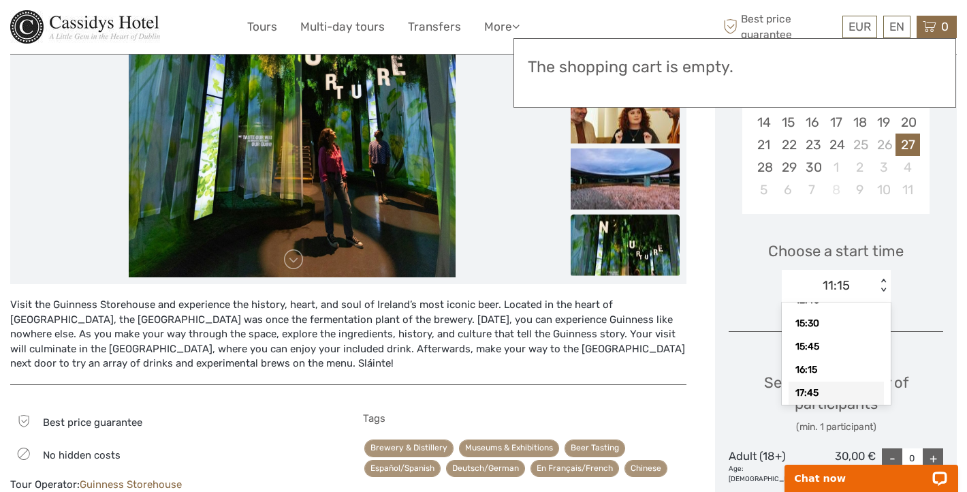
click at [826, 386] on div "17:45" at bounding box center [836, 393] width 95 height 23
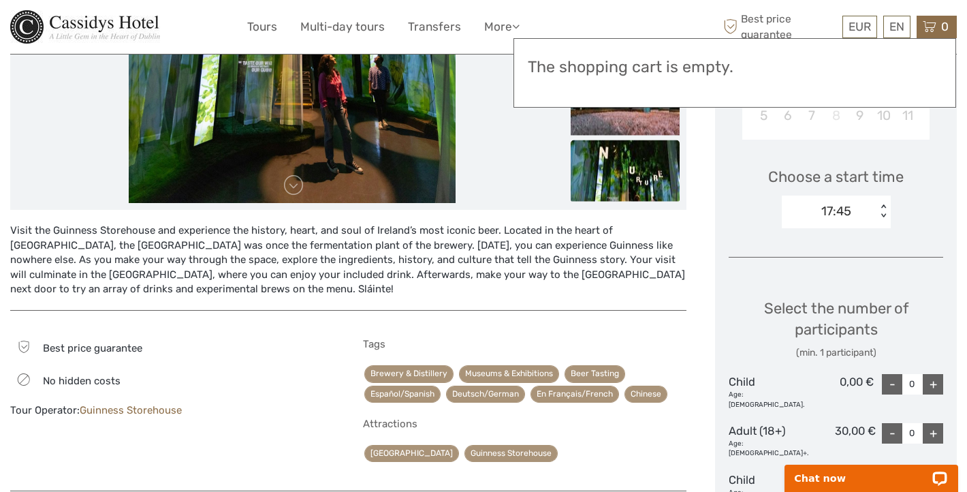
scroll to position [375, 0]
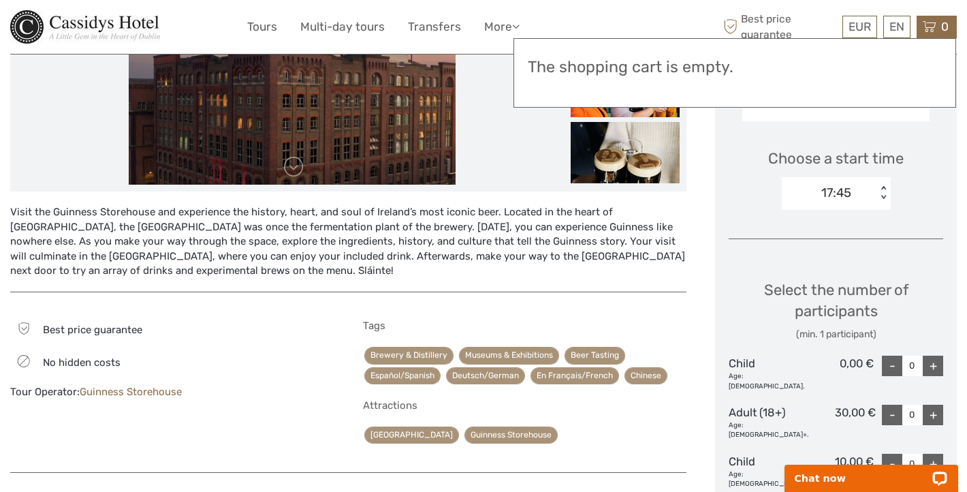
click at [933, 363] on div "+" at bounding box center [933, 366] width 20 height 20
click at [881, 189] on div "< >" at bounding box center [884, 193] width 12 height 14
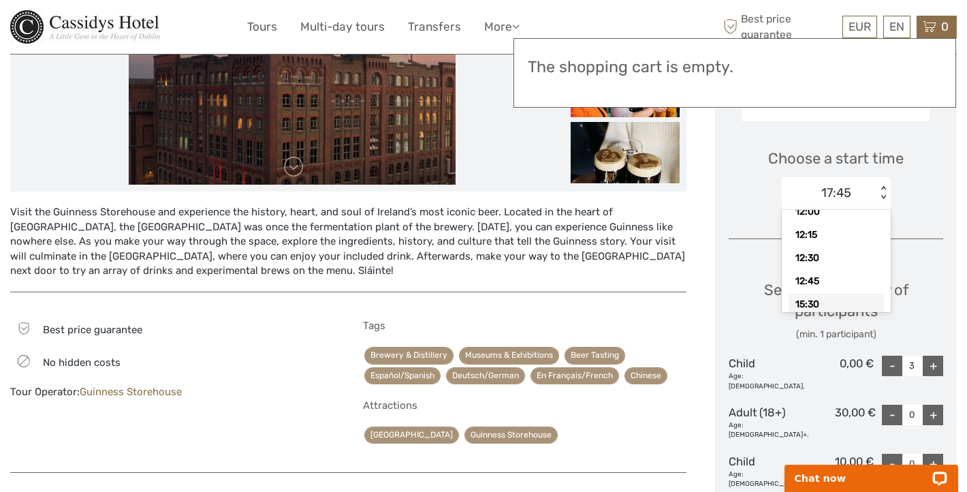
scroll to position [166, 0]
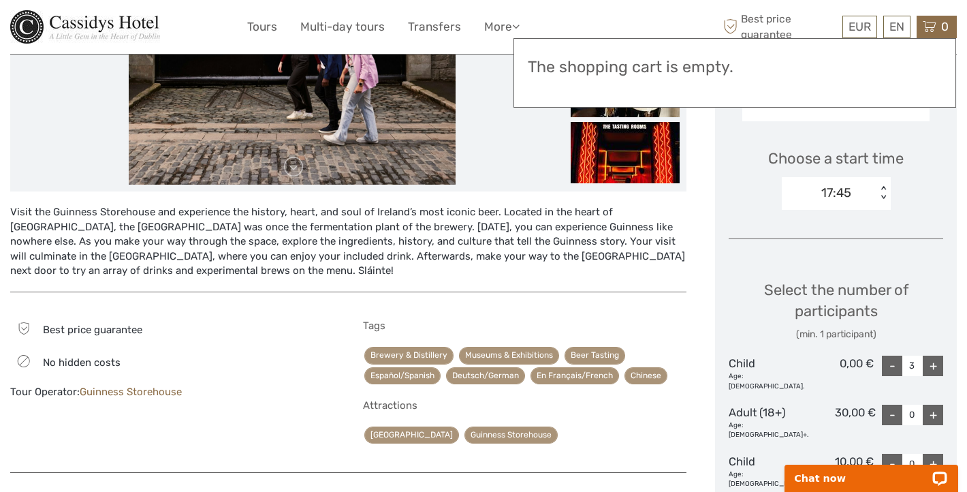
click at [882, 187] on div "< >" at bounding box center [884, 193] width 12 height 14
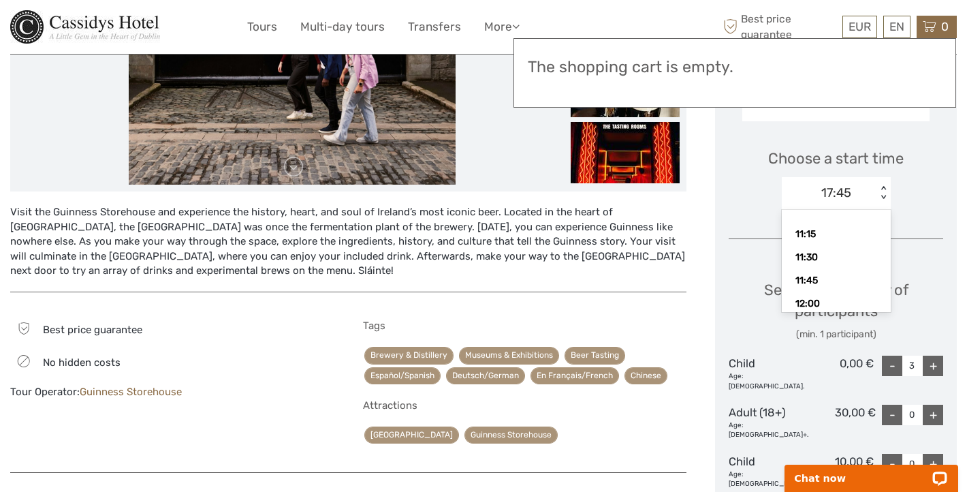
click at [882, 187] on div "< >" at bounding box center [884, 193] width 12 height 14
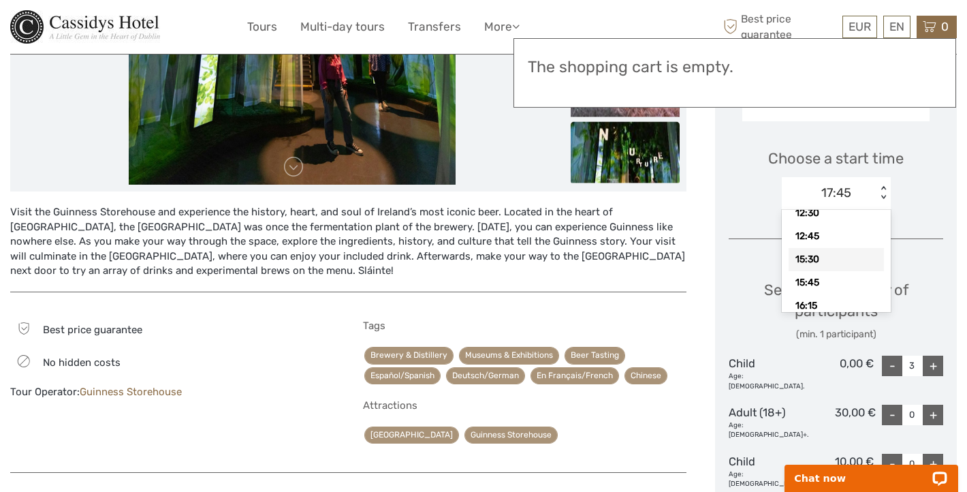
click at [842, 259] on div "15:30" at bounding box center [836, 259] width 95 height 23
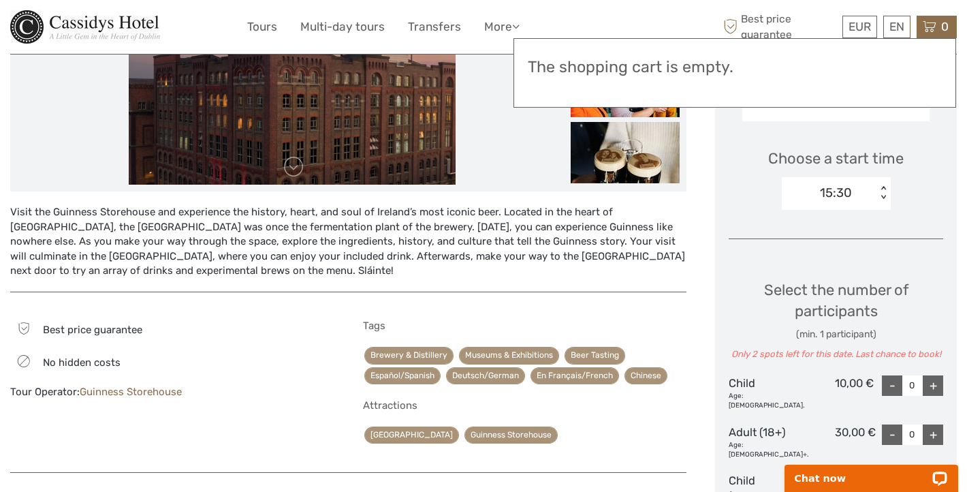
click at [882, 195] on div "< >" at bounding box center [884, 193] width 12 height 14
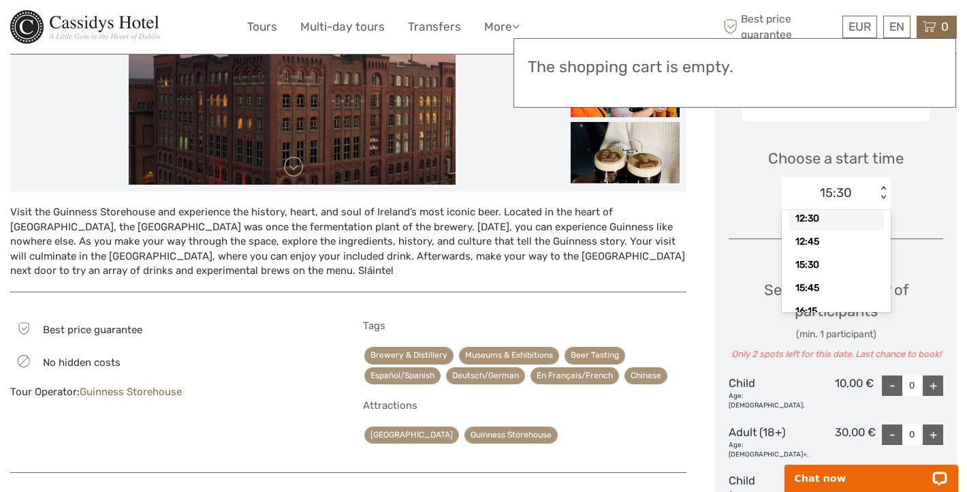
scroll to position [134, 0]
click at [853, 289] on div "15:45" at bounding box center [836, 286] width 95 height 23
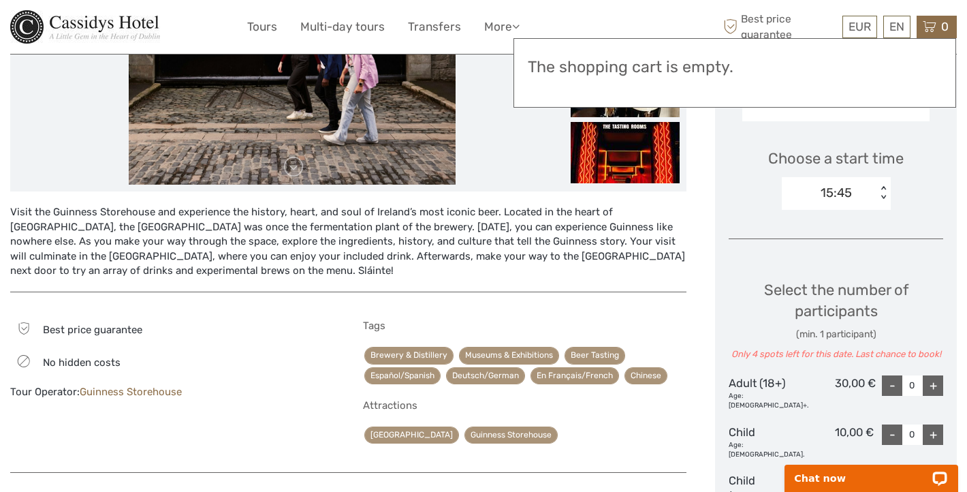
click at [933, 380] on div "+" at bounding box center [933, 385] width 20 height 20
type input "4"
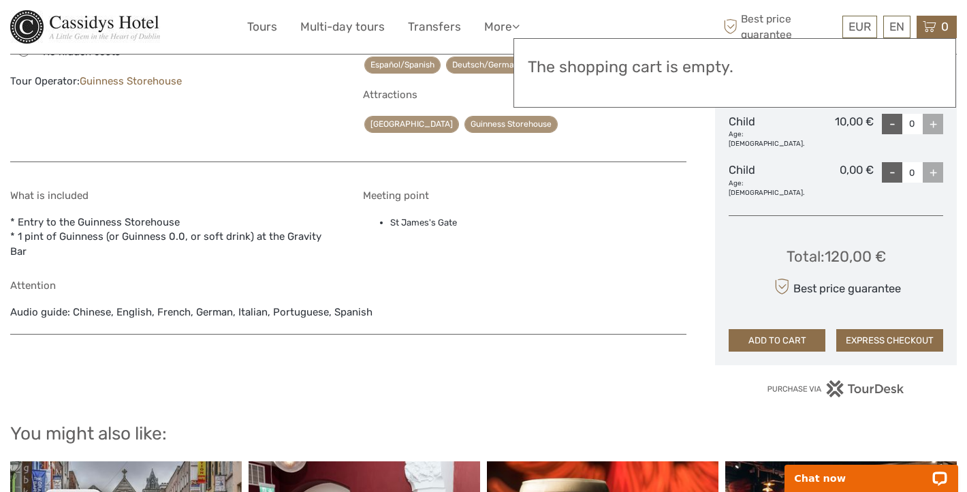
scroll to position [701, 0]
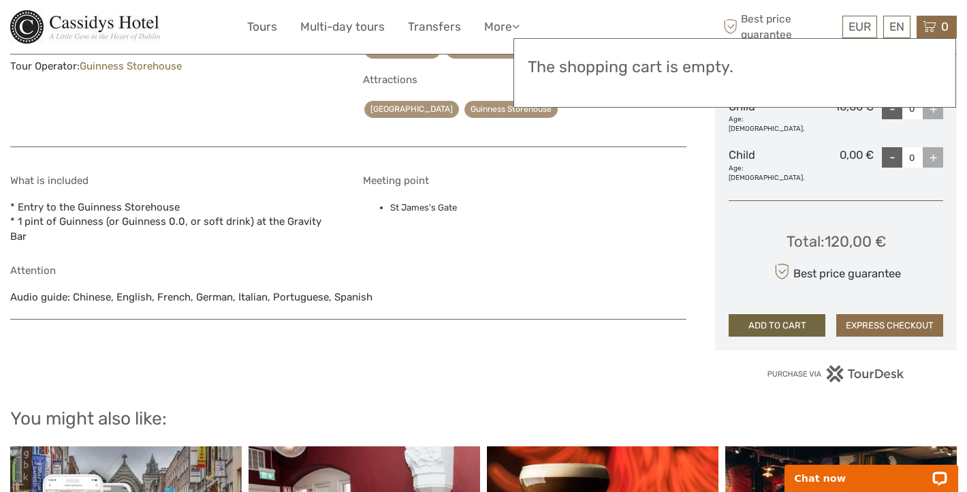
click at [760, 314] on button "ADD TO CART" at bounding box center [777, 325] width 97 height 23
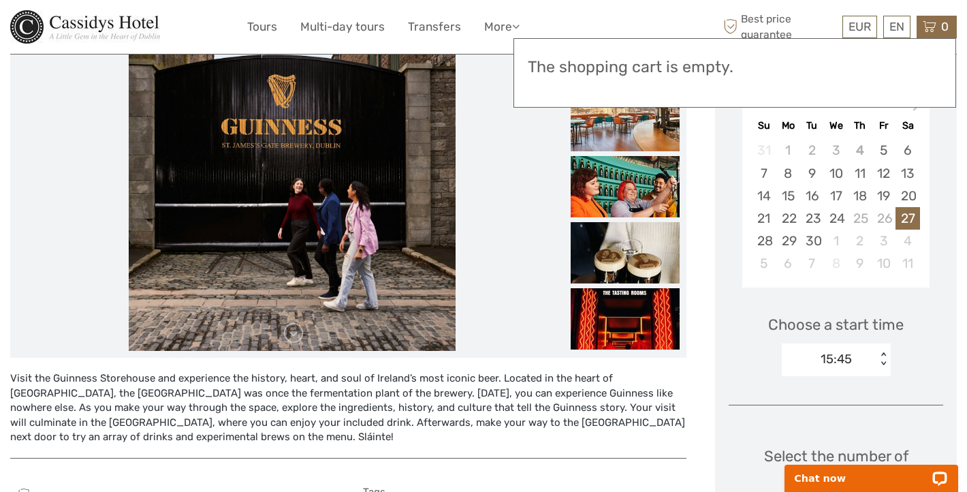
scroll to position [0, 0]
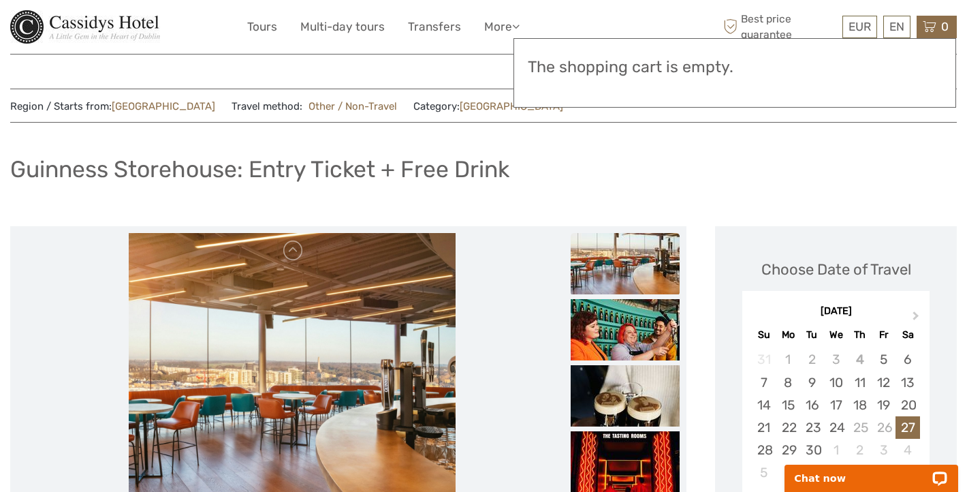
click at [910, 150] on div "Guinness Storehouse: Entry Ticket + Free Drink" at bounding box center [483, 175] width 947 height 50
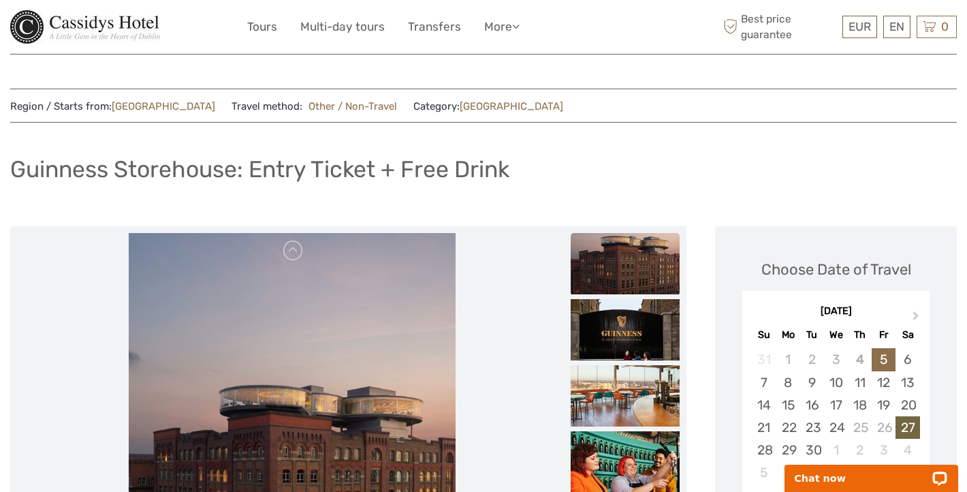
click at [916, 429] on div "27" at bounding box center [908, 427] width 24 height 22
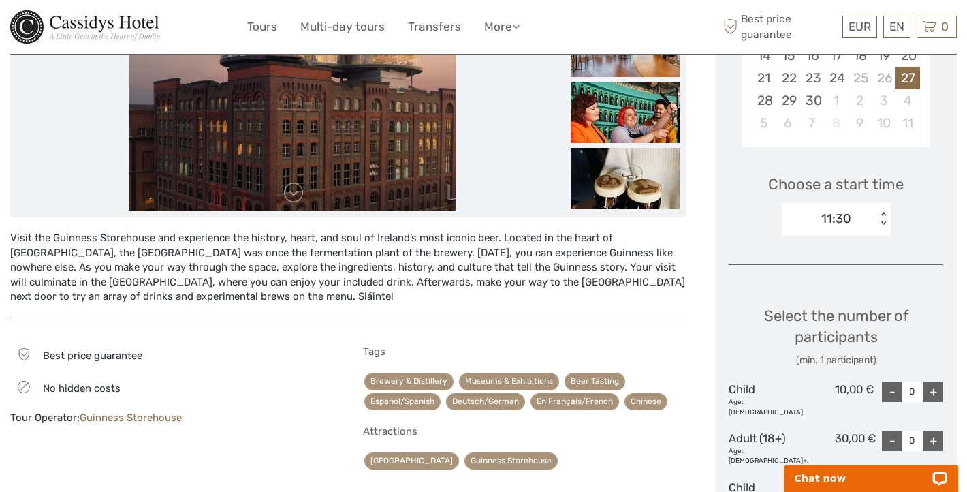
scroll to position [360, 0]
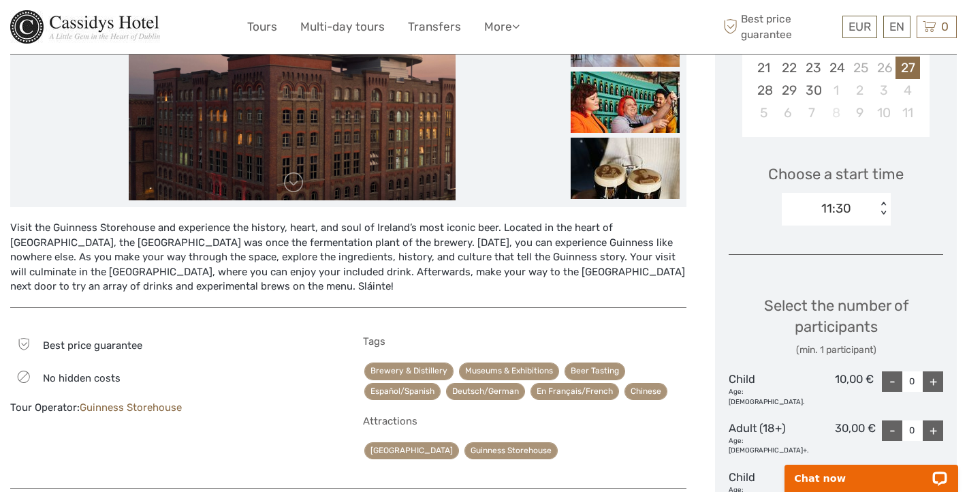
click at [885, 206] on div "< >" at bounding box center [884, 209] width 12 height 14
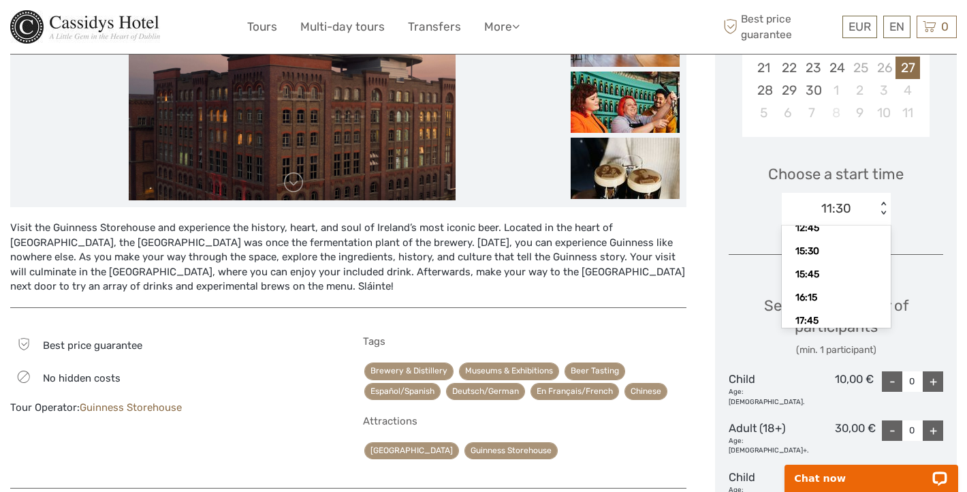
scroll to position [140, 0]
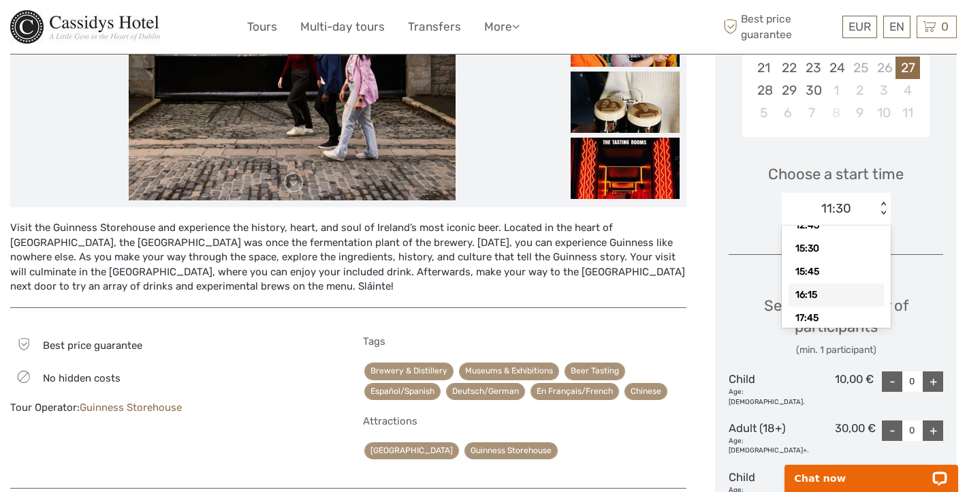
click at [838, 290] on div "16:15" at bounding box center [836, 294] width 95 height 23
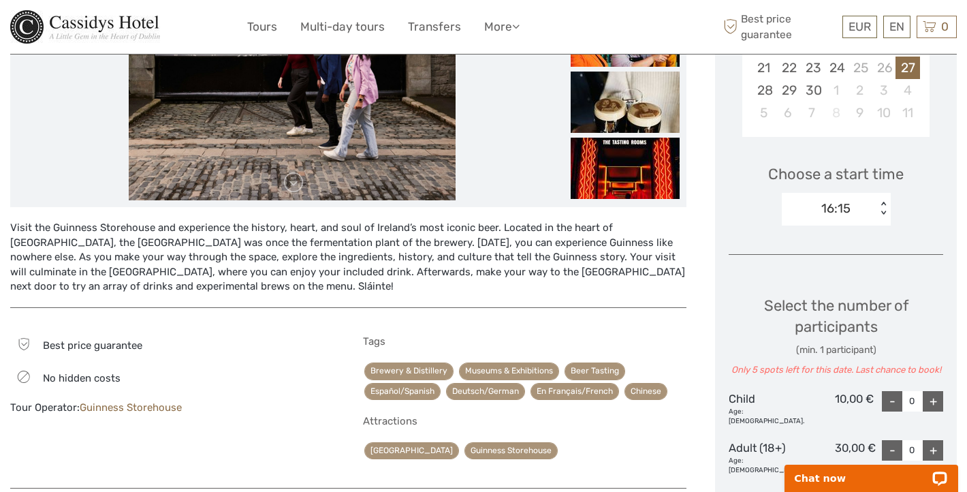
click at [887, 200] on div "16:15 < >" at bounding box center [836, 209] width 109 height 33
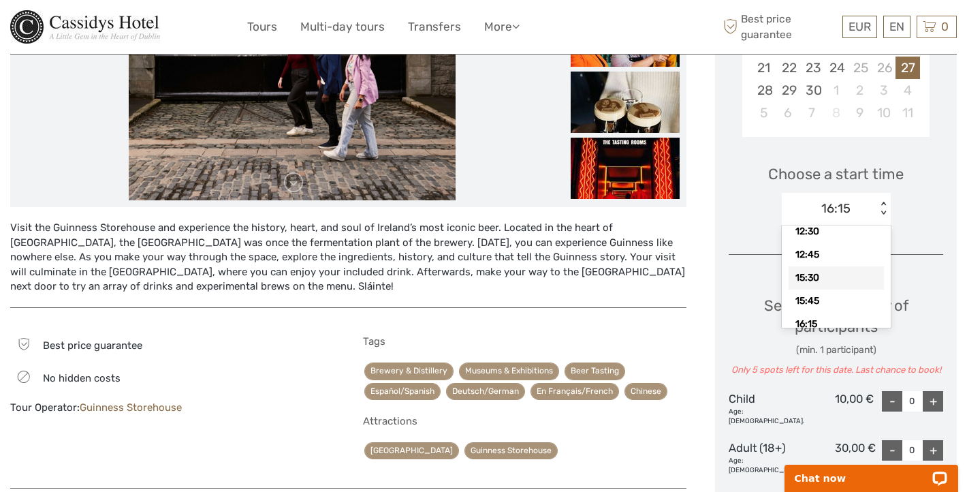
scroll to position [125, 0]
click at [843, 289] on div "15:45" at bounding box center [836, 287] width 95 height 23
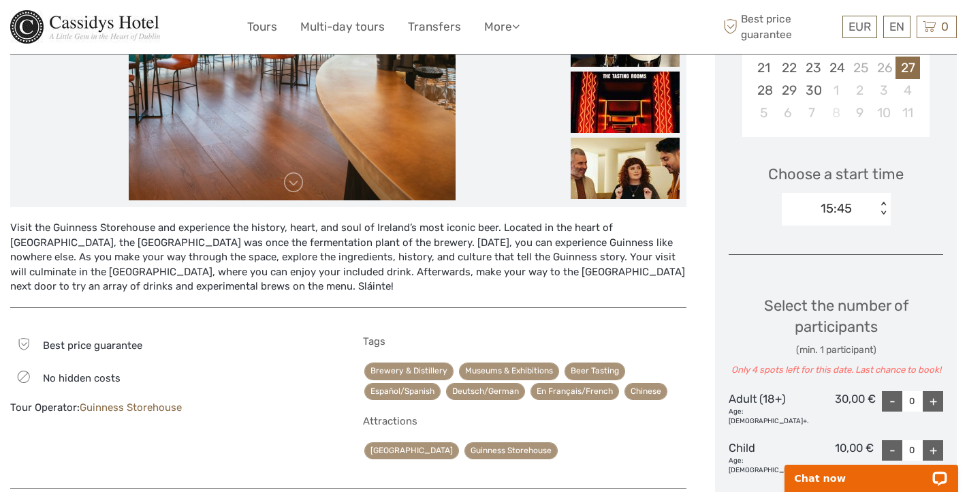
click at [935, 399] on div "+" at bounding box center [933, 401] width 20 height 20
type input "4"
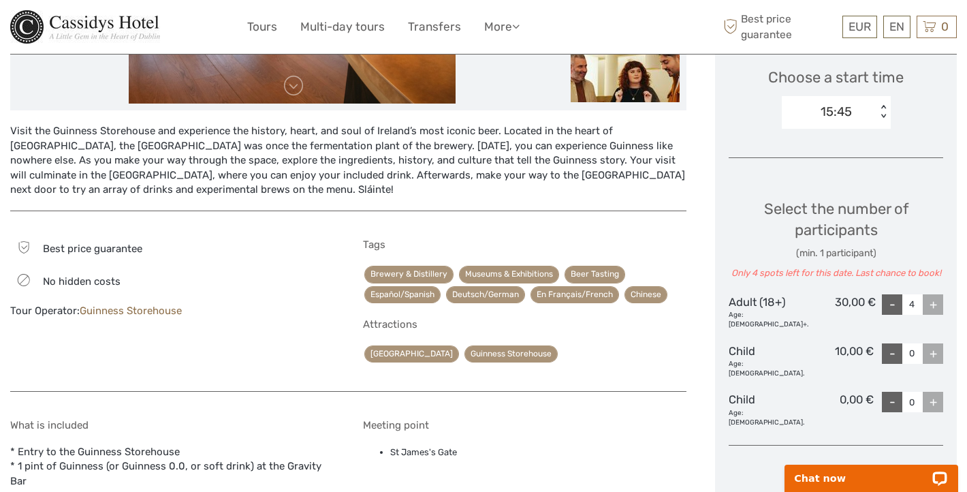
scroll to position [602, 0]
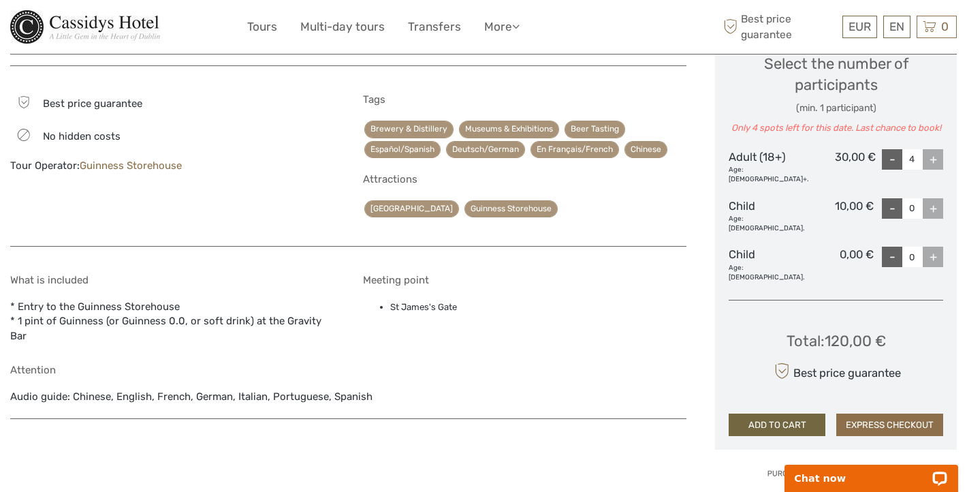
click at [775, 414] on button "ADD TO CART" at bounding box center [777, 425] width 97 height 23
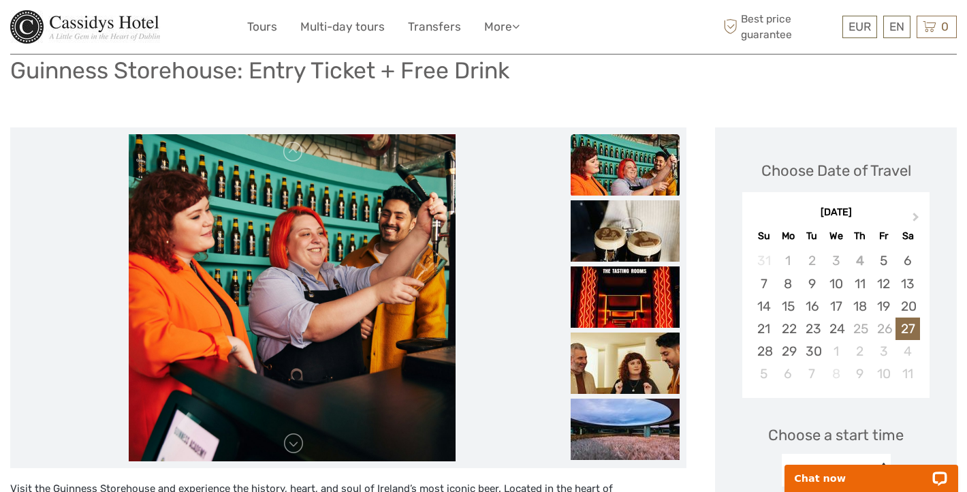
scroll to position [0, 0]
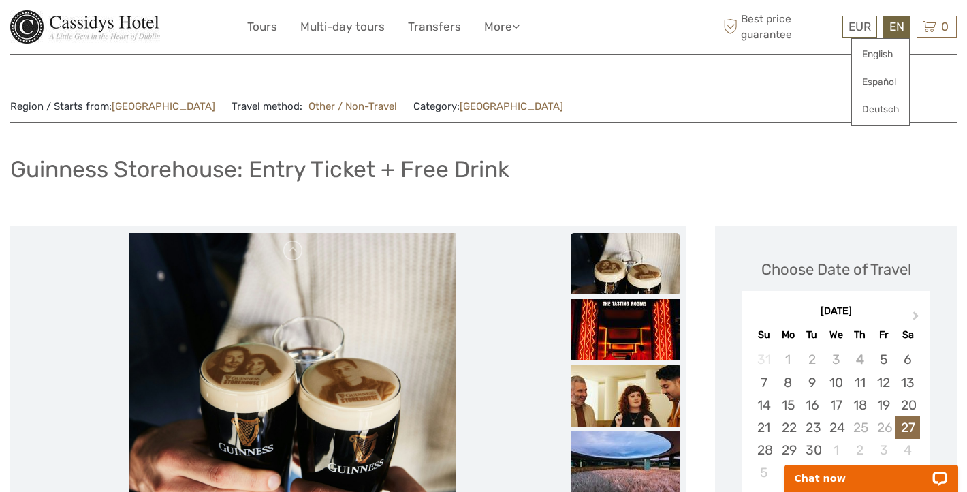
click at [898, 34] on div "EN English Español Deutsch" at bounding box center [897, 27] width 27 height 22
click at [888, 49] on link "English" at bounding box center [880, 54] width 57 height 25
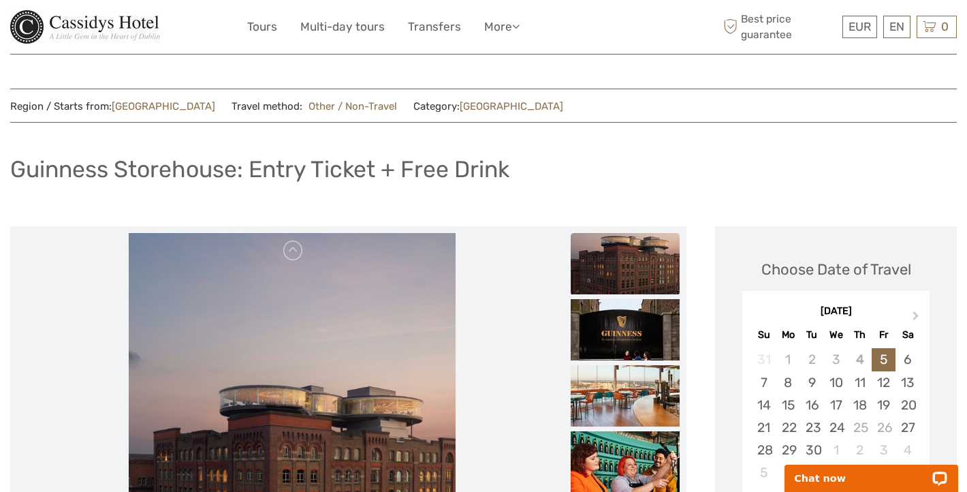
click at [940, 25] on span "0" at bounding box center [946, 27] width 12 height 14
